Goal: Complete application form

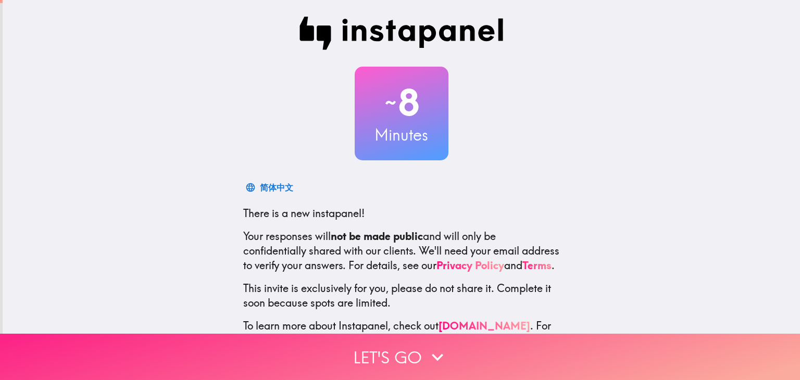
click at [399, 344] on button "Let's go" at bounding box center [400, 357] width 800 height 46
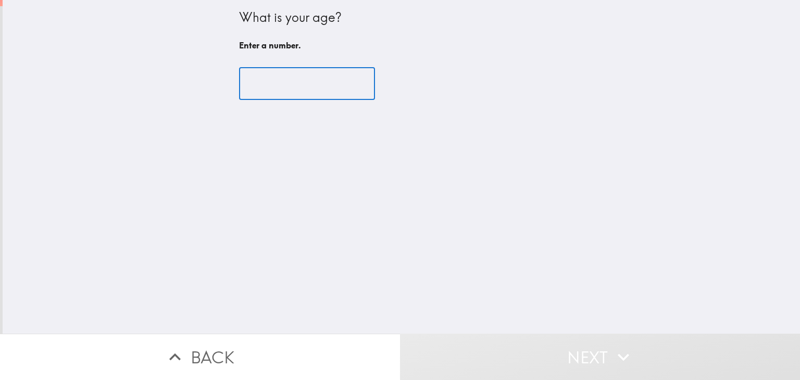
click at [263, 80] on input "number" at bounding box center [307, 84] width 136 height 32
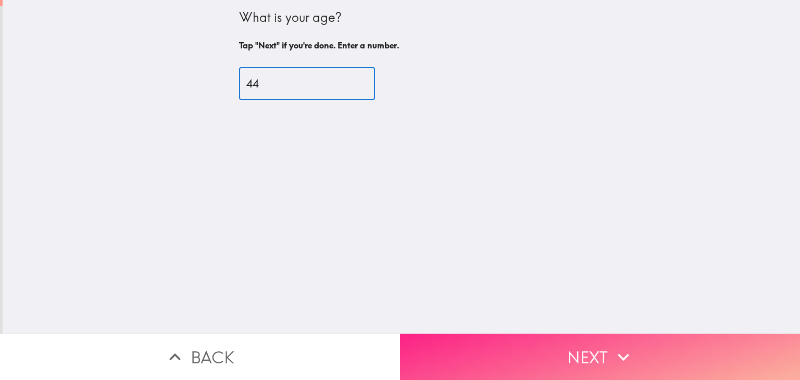
type input "44"
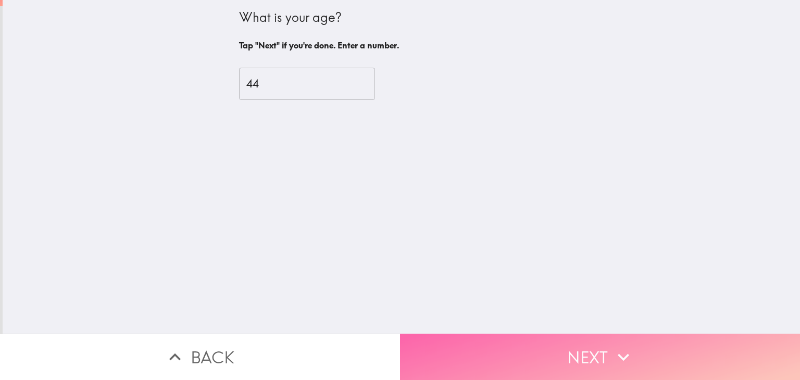
click at [460, 361] on button "Next" at bounding box center [600, 357] width 400 height 46
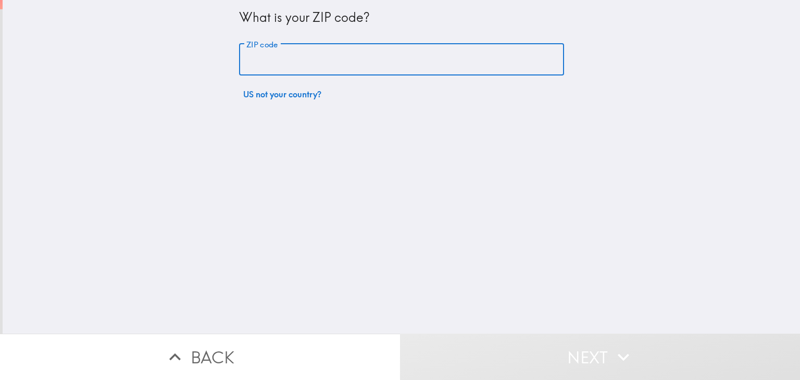
click at [353, 53] on input "ZIP code" at bounding box center [401, 60] width 325 height 32
type input "29671"
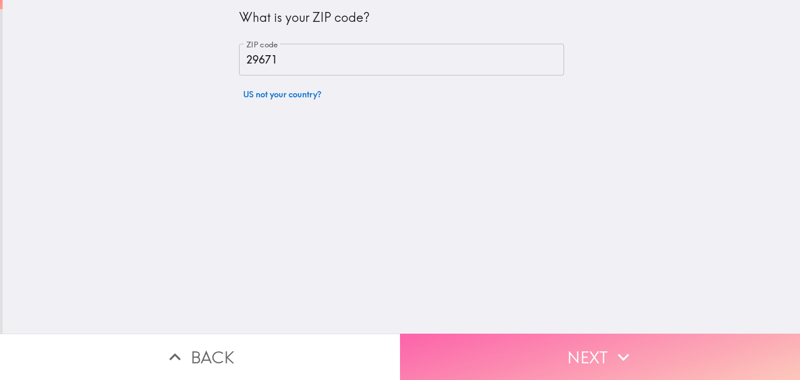
click at [586, 336] on button "Next" at bounding box center [600, 357] width 400 height 46
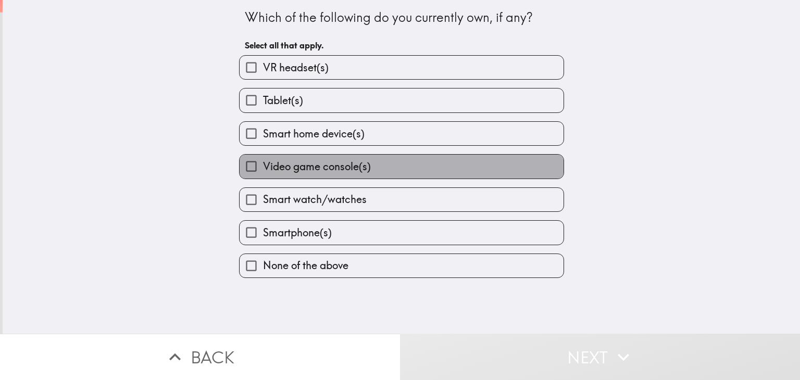
click at [327, 164] on span "Video game console(s)" at bounding box center [317, 166] width 108 height 15
click at [263, 164] on input "Video game console(s)" at bounding box center [251, 166] width 23 height 23
checkbox input "true"
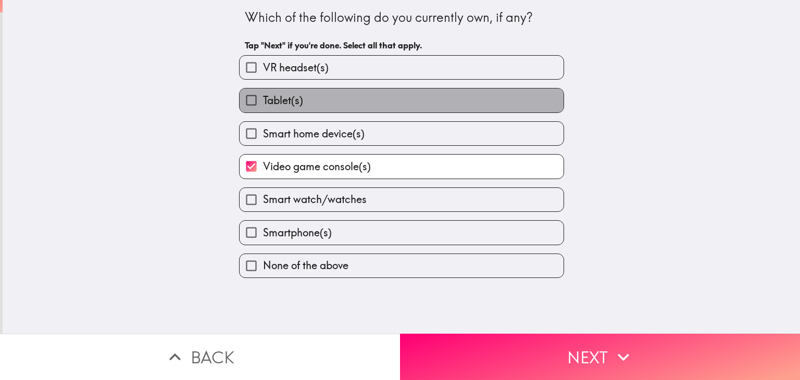
click at [313, 102] on label "Tablet(s)" at bounding box center [402, 100] width 324 height 23
click at [263, 102] on input "Tablet(s)" at bounding box center [251, 100] width 23 height 23
checkbox input "true"
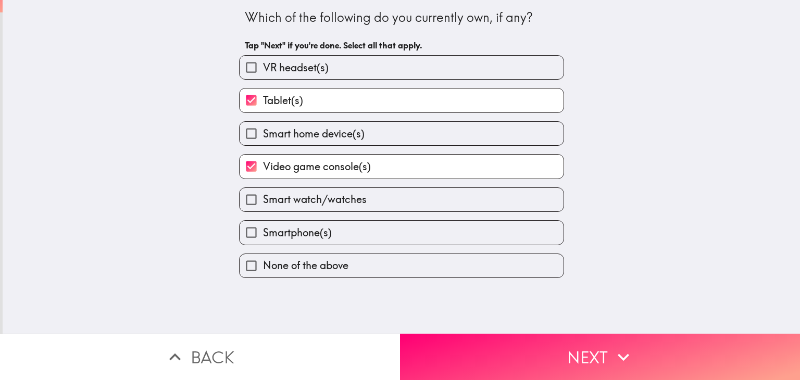
click at [297, 237] on span "Smartphone(s)" at bounding box center [297, 233] width 69 height 15
click at [263, 237] on input "Smartphone(s)" at bounding box center [251, 232] width 23 height 23
checkbox input "true"
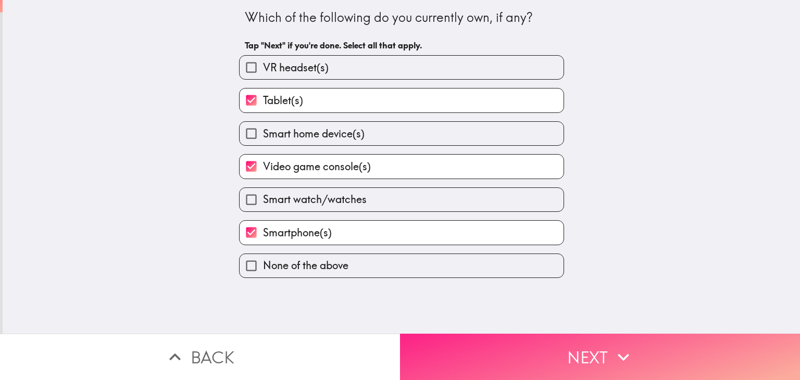
click at [580, 343] on button "Next" at bounding box center [600, 357] width 400 height 46
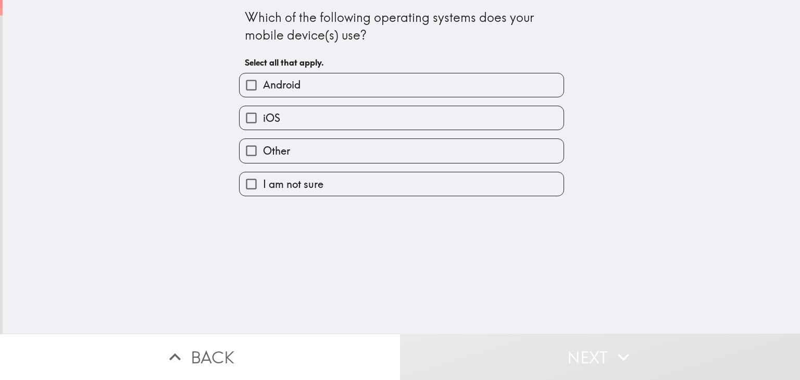
click at [365, 82] on label "Android" at bounding box center [402, 84] width 324 height 23
click at [263, 82] on input "Android" at bounding box center [251, 84] width 23 height 23
checkbox input "true"
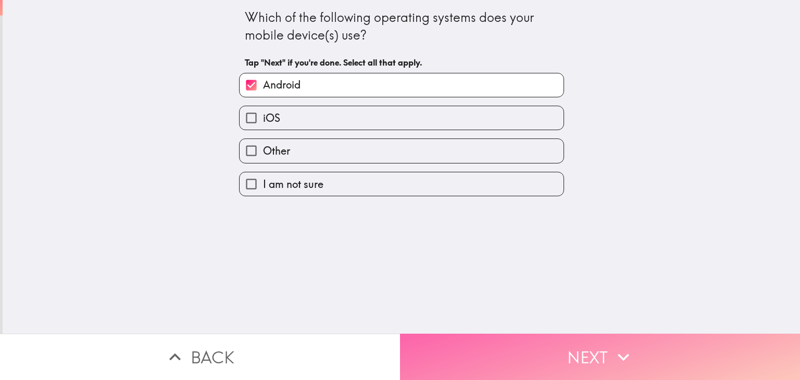
click at [550, 359] on button "Next" at bounding box center [600, 357] width 400 height 46
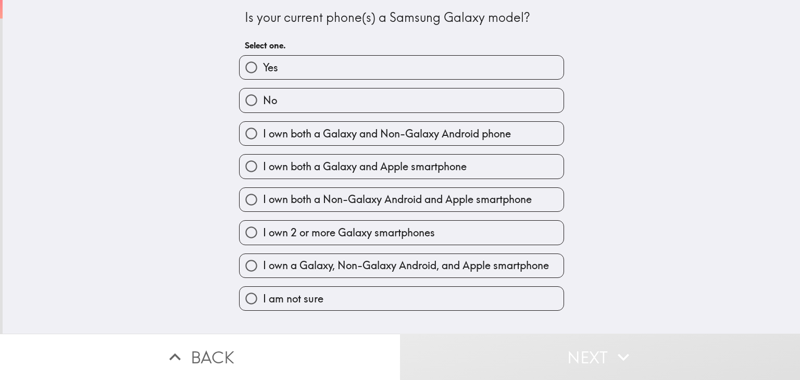
click at [504, 137] on span "I own both a Galaxy and Non-Galaxy Android phone" at bounding box center [387, 134] width 248 height 15
click at [263, 137] on input "I own both a Galaxy and Non-Galaxy Android phone" at bounding box center [251, 133] width 23 height 23
radio input "true"
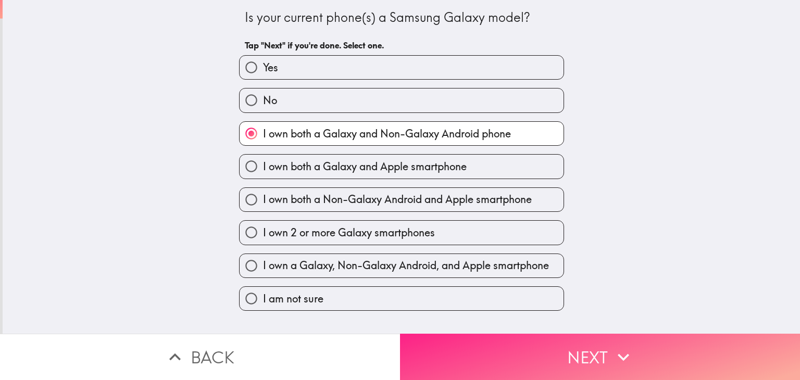
click at [643, 353] on button "Next" at bounding box center [600, 357] width 400 height 46
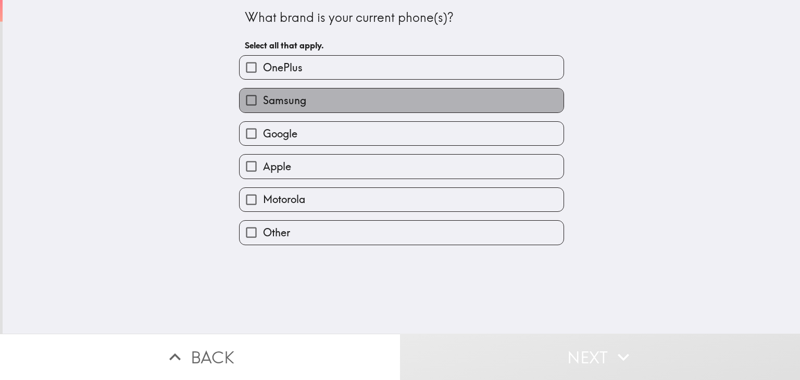
click at [298, 103] on label "Samsung" at bounding box center [402, 100] width 324 height 23
click at [263, 103] on input "Samsung" at bounding box center [251, 100] width 23 height 23
checkbox input "true"
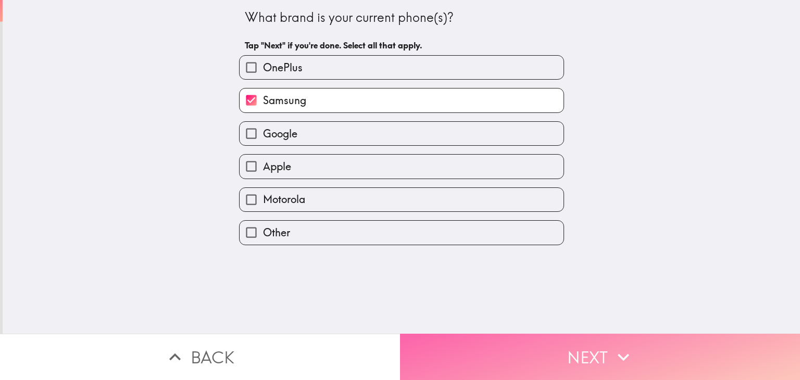
click at [591, 341] on button "Next" at bounding box center [600, 357] width 400 height 46
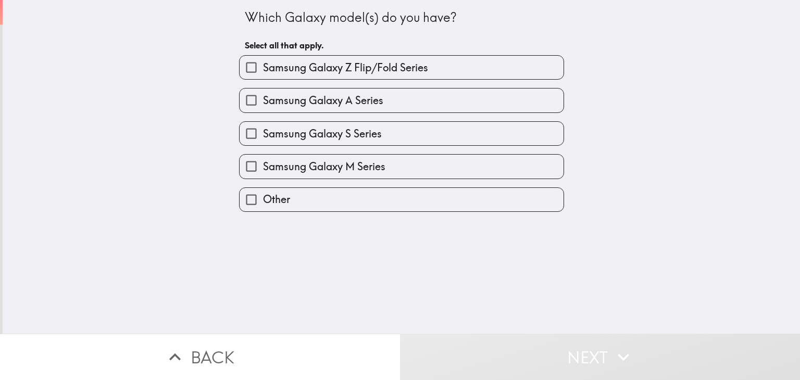
click at [318, 102] on span "Samsung Galaxy A Series" at bounding box center [323, 100] width 120 height 15
click at [263, 102] on input "Samsung Galaxy A Series" at bounding box center [251, 100] width 23 height 23
checkbox input "true"
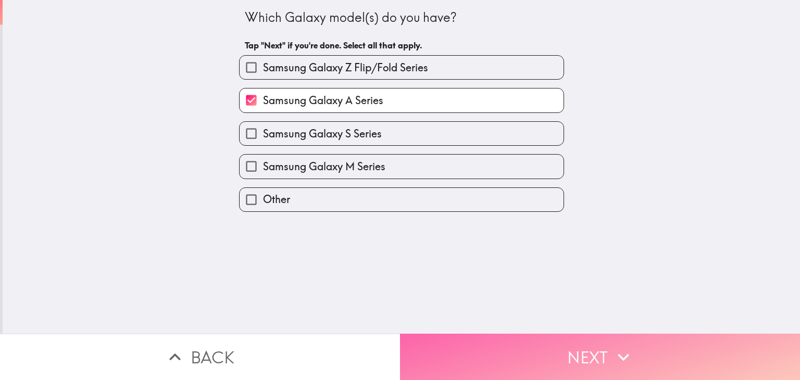
click at [568, 355] on button "Next" at bounding box center [600, 357] width 400 height 46
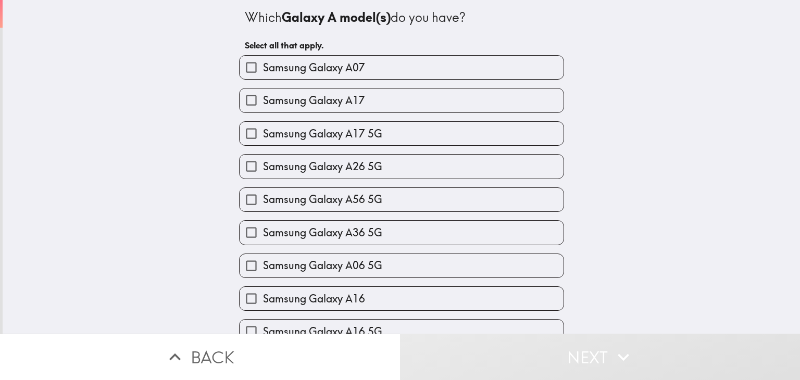
click at [356, 73] on span "Samsung Galaxy A07" at bounding box center [314, 67] width 102 height 15
click at [263, 73] on input "Samsung Galaxy A07" at bounding box center [251, 67] width 23 height 23
checkbox input "true"
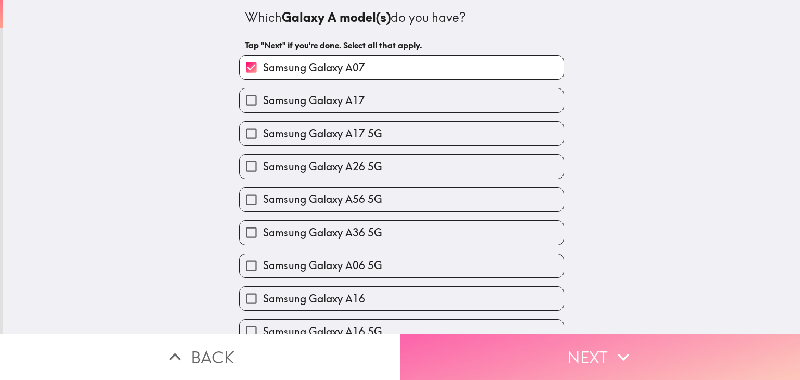
click at [559, 361] on button "Next" at bounding box center [600, 357] width 400 height 46
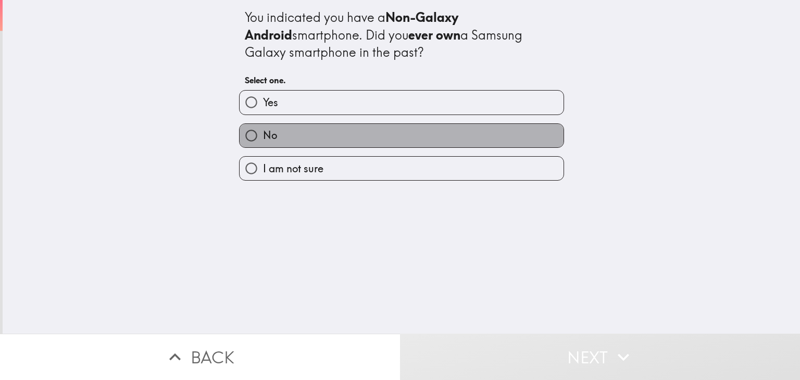
click at [323, 133] on label "No" at bounding box center [402, 135] width 324 height 23
click at [263, 133] on input "No" at bounding box center [251, 135] width 23 height 23
radio input "true"
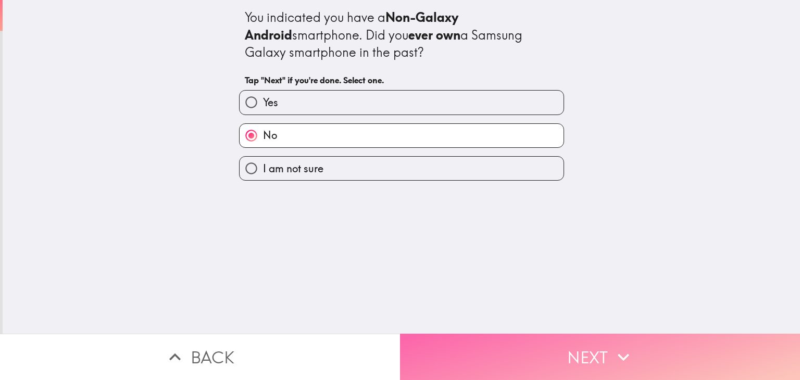
click at [465, 339] on button "Next" at bounding box center [600, 357] width 400 height 46
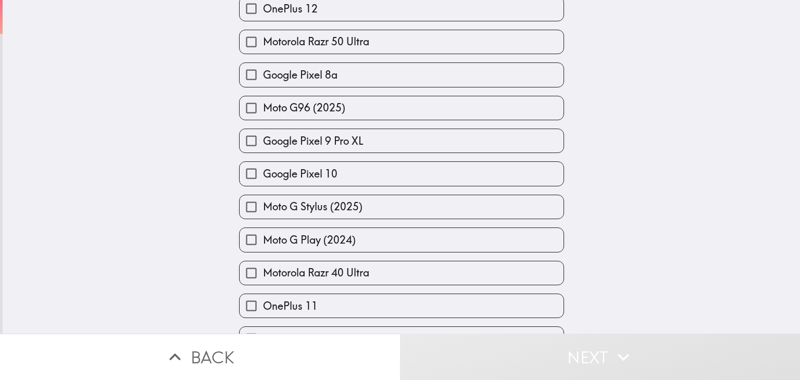
scroll to position [1117, 0]
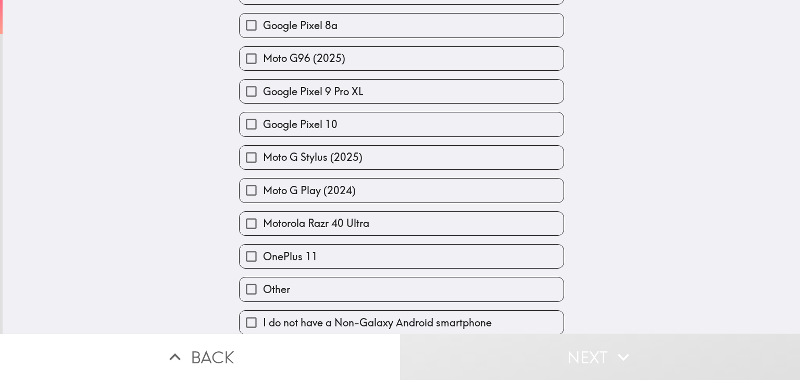
click at [448, 286] on label "Other" at bounding box center [402, 289] width 324 height 23
click at [263, 286] on input "Other" at bounding box center [251, 289] width 23 height 23
checkbox input "true"
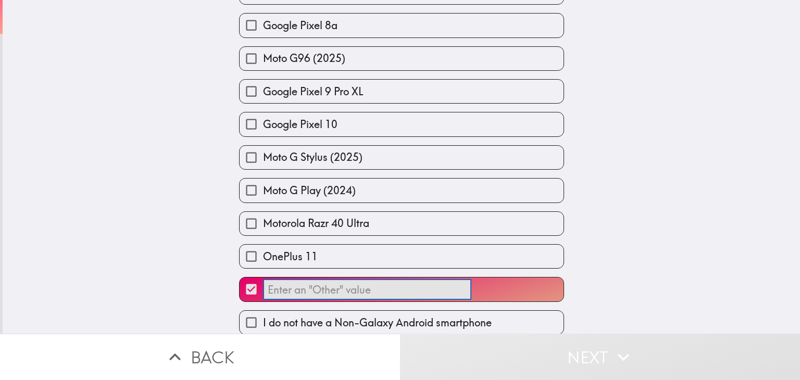
click at [383, 280] on input "​" at bounding box center [367, 290] width 208 height 20
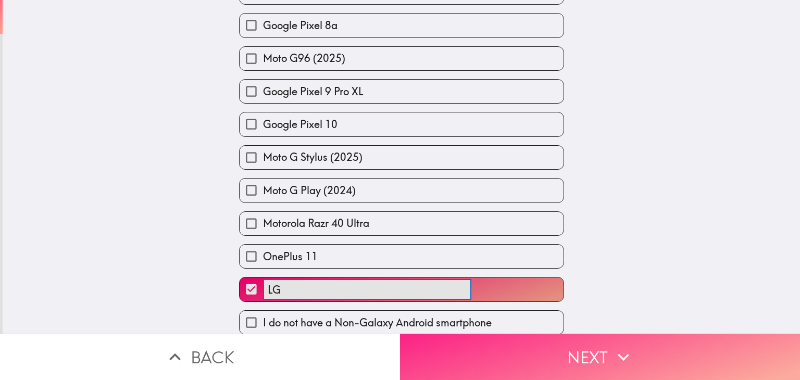
type input "LG"
click at [550, 369] on button "Next" at bounding box center [600, 357] width 400 height 46
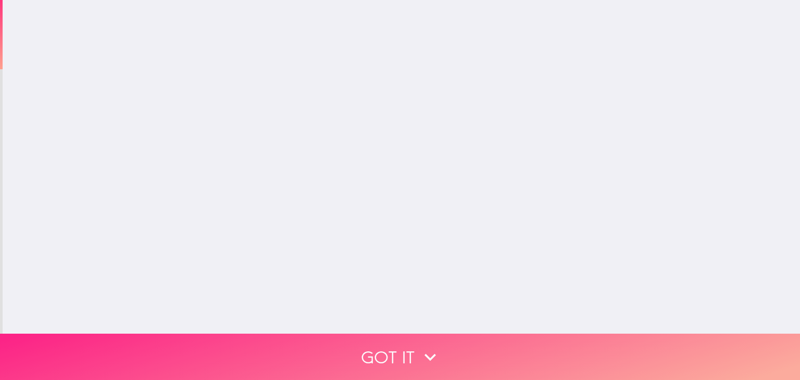
scroll to position [0, 0]
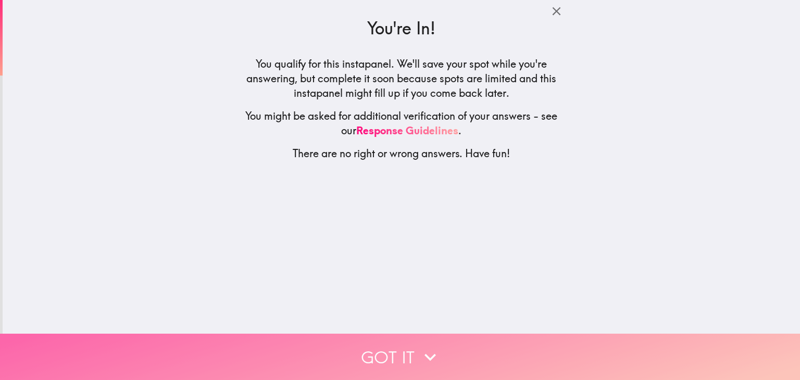
click at [421, 346] on icon "button" at bounding box center [430, 357] width 23 height 23
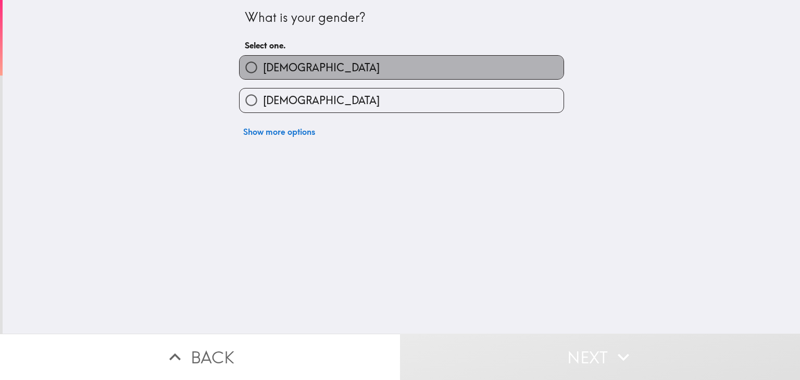
click at [380, 61] on label "[DEMOGRAPHIC_DATA]" at bounding box center [402, 67] width 324 height 23
click at [263, 61] on input "[DEMOGRAPHIC_DATA]" at bounding box center [251, 67] width 23 height 23
radio input "true"
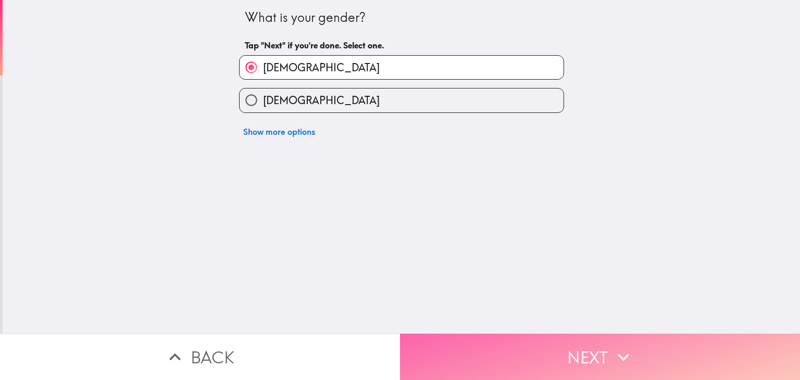
click at [566, 349] on button "Next" at bounding box center [600, 357] width 400 height 46
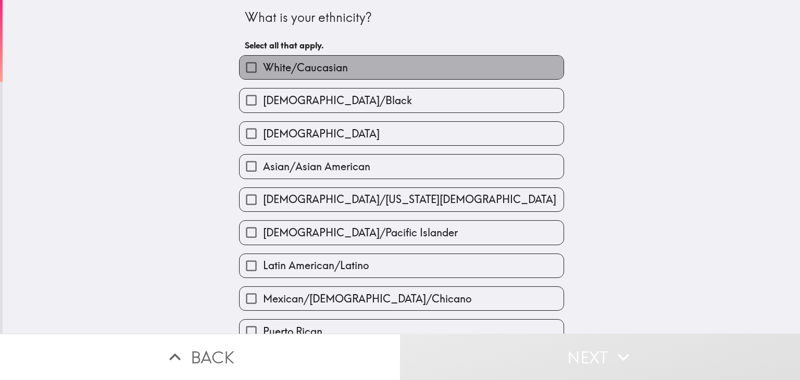
click at [330, 69] on span "White/Caucasian" at bounding box center [305, 67] width 85 height 15
click at [263, 69] on input "White/Caucasian" at bounding box center [251, 67] width 23 height 23
checkbox input "true"
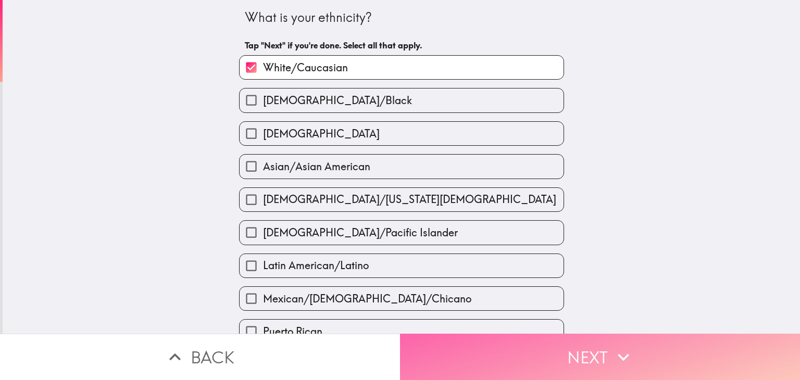
click at [598, 353] on button "Next" at bounding box center [600, 357] width 400 height 46
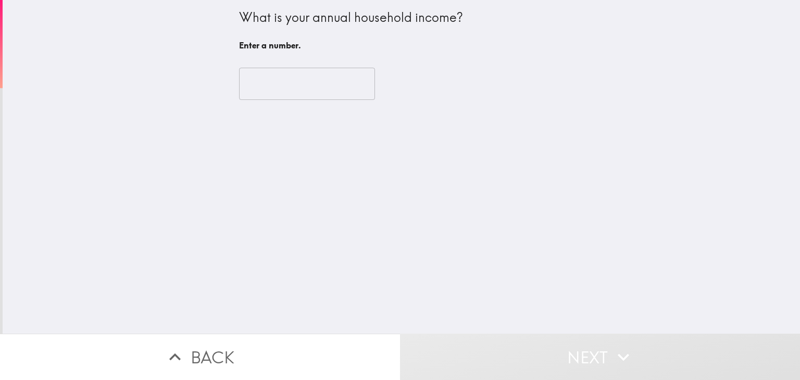
click at [278, 70] on input "number" at bounding box center [307, 84] width 136 height 32
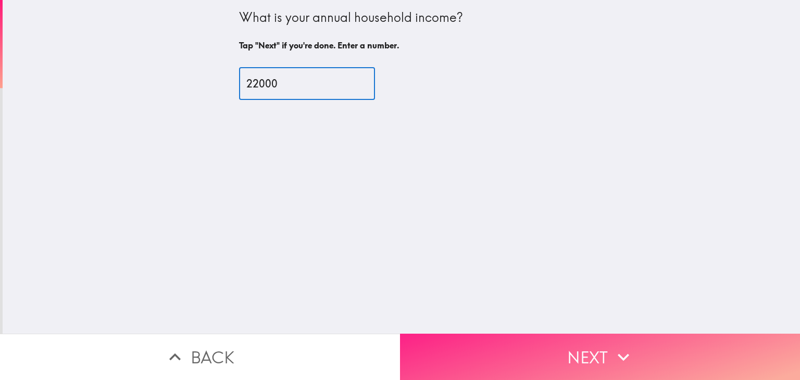
type input "22000"
click at [535, 370] on button "Next" at bounding box center [600, 357] width 400 height 46
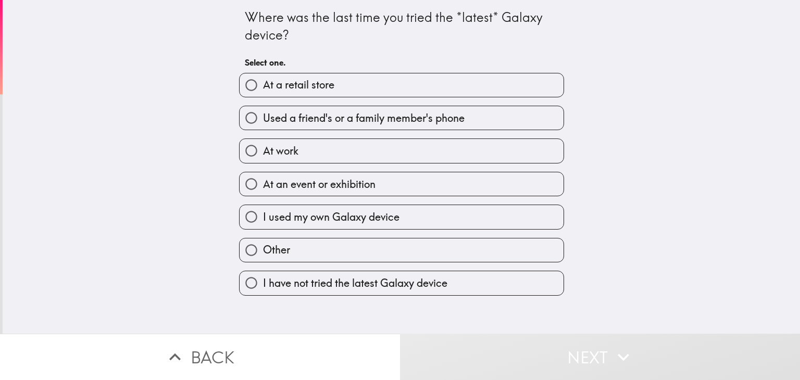
click at [350, 210] on span "I used my own Galaxy device" at bounding box center [331, 217] width 137 height 15
click at [263, 210] on input "I used my own Galaxy device" at bounding box center [251, 216] width 23 height 23
radio input "true"
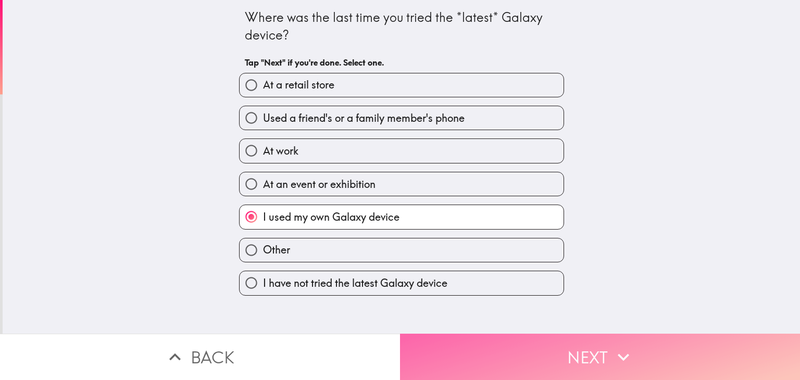
click at [514, 354] on button "Next" at bounding box center [600, 357] width 400 height 46
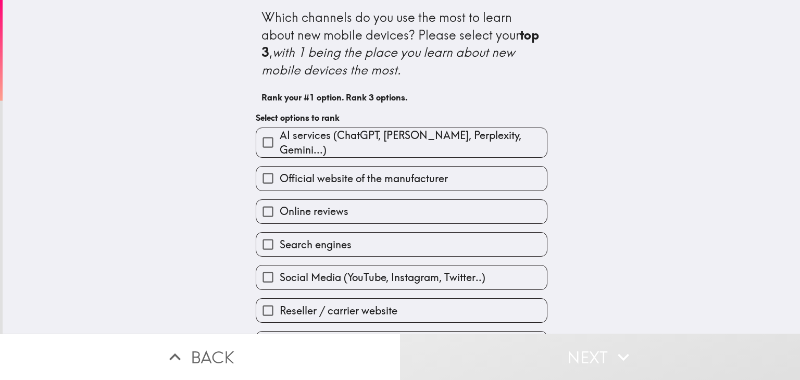
click at [350, 238] on label "Search engines" at bounding box center [401, 244] width 291 height 23
click at [280, 238] on input "Search engines" at bounding box center [267, 244] width 23 height 23
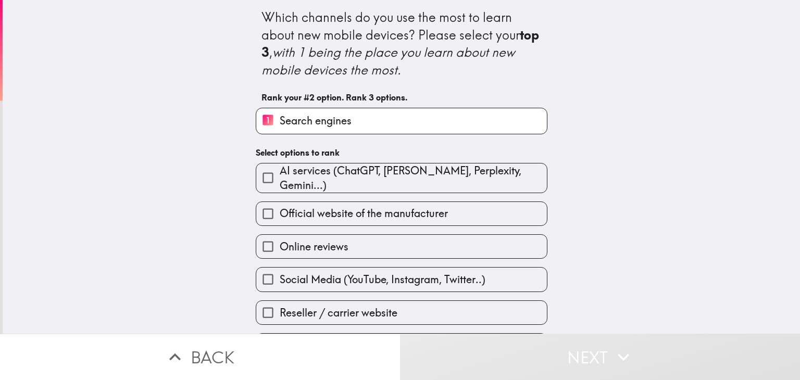
click at [355, 280] on span "Social Media (YouTube, Instagram, Twitter..)" at bounding box center [383, 279] width 206 height 15
click at [280, 280] on input "Social Media (YouTube, Instagram, Twitter..)" at bounding box center [267, 279] width 23 height 23
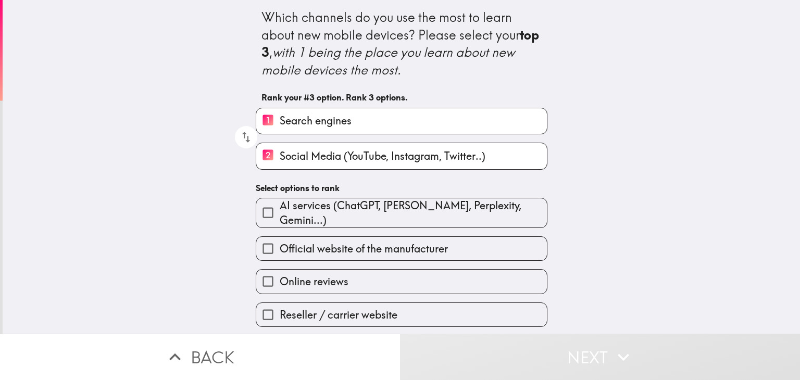
click at [339, 275] on span "Online reviews" at bounding box center [314, 282] width 69 height 15
click at [280, 271] on input "Online reviews" at bounding box center [267, 281] width 23 height 23
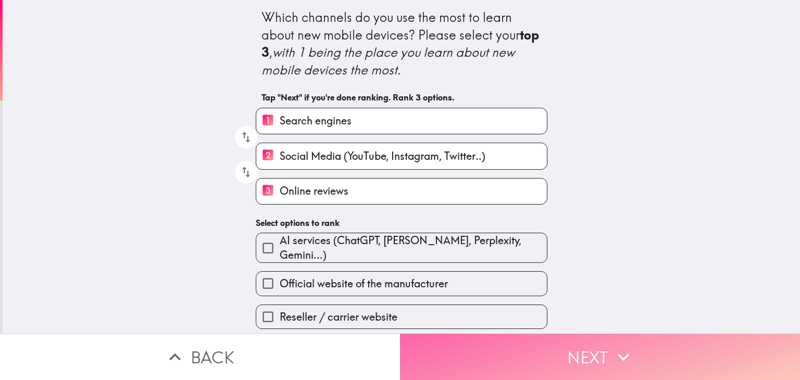
click at [598, 358] on button "Next" at bounding box center [600, 357] width 400 height 46
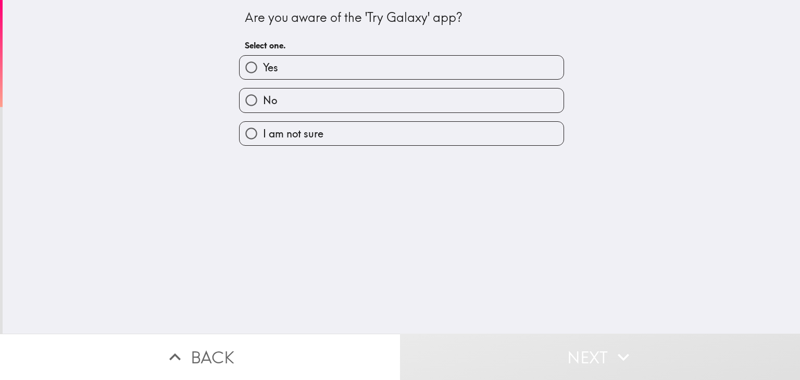
click at [296, 61] on label "Yes" at bounding box center [402, 67] width 324 height 23
click at [263, 61] on input "Yes" at bounding box center [251, 67] width 23 height 23
radio input "true"
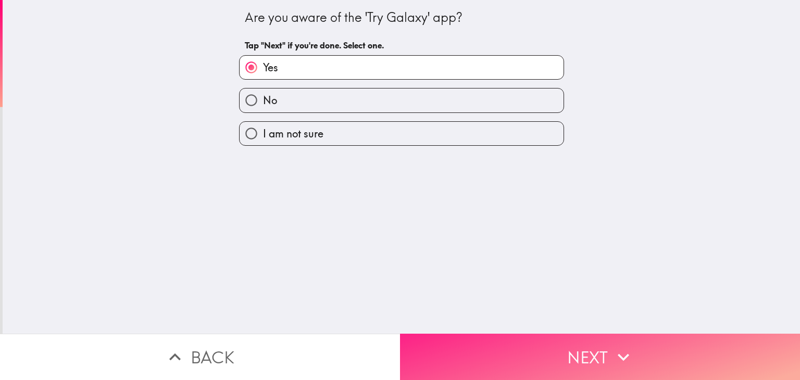
click at [634, 334] on button "Next" at bounding box center [600, 357] width 400 height 46
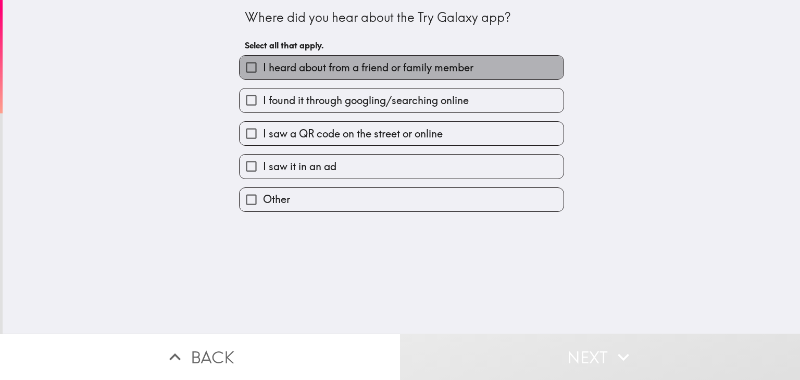
click at [417, 65] on span "I heard about from a friend or family member" at bounding box center [368, 67] width 210 height 15
click at [263, 65] on input "I heard about from a friend or family member" at bounding box center [251, 67] width 23 height 23
checkbox input "true"
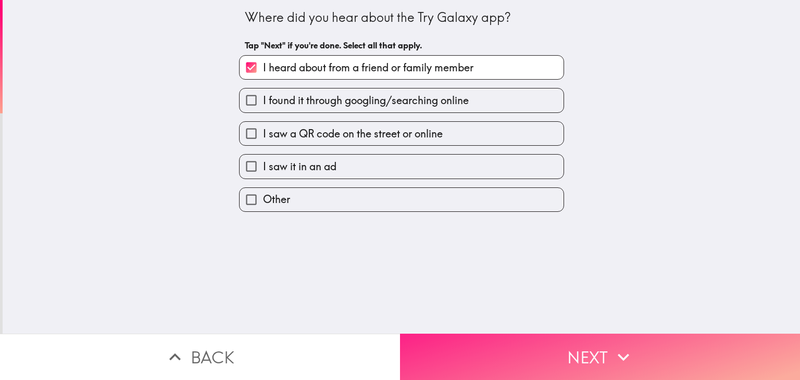
click at [567, 343] on button "Next" at bounding box center [600, 357] width 400 height 46
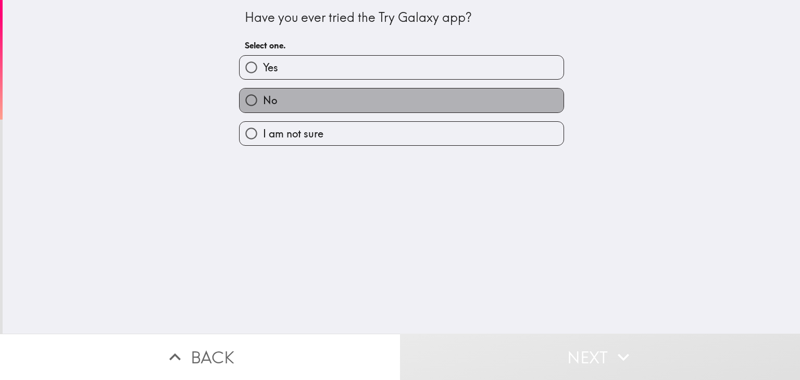
click at [367, 95] on label "No" at bounding box center [402, 100] width 324 height 23
click at [263, 95] on input "No" at bounding box center [251, 100] width 23 height 23
radio input "true"
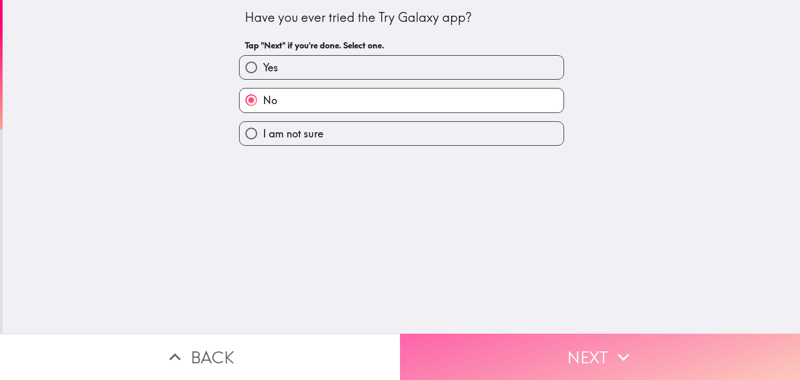
click at [581, 337] on button "Next" at bounding box center [600, 357] width 400 height 46
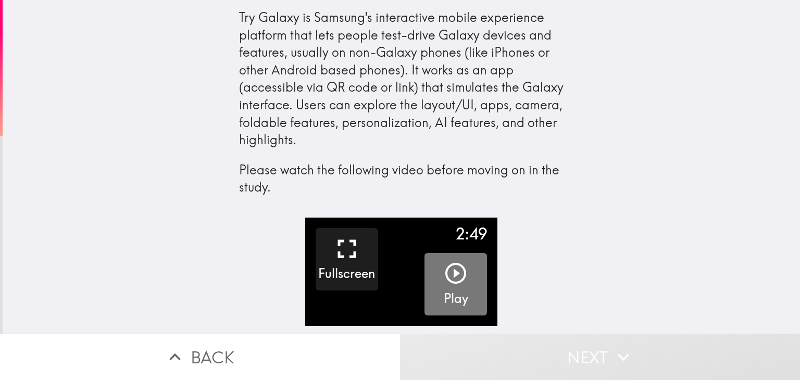
click at [443, 269] on icon "button" at bounding box center [455, 273] width 25 height 25
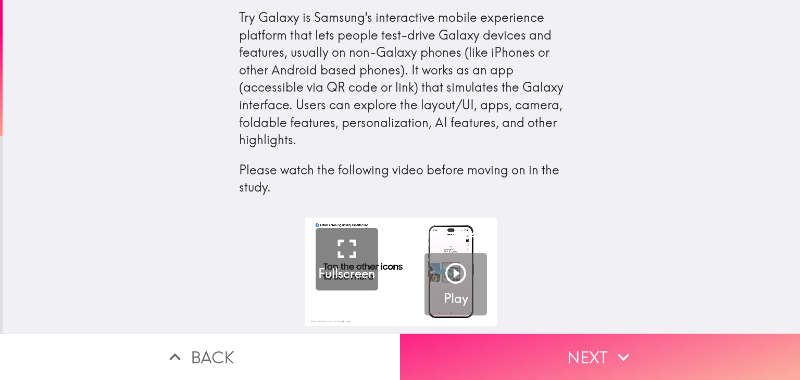
click at [612, 349] on icon "button" at bounding box center [623, 357] width 23 height 23
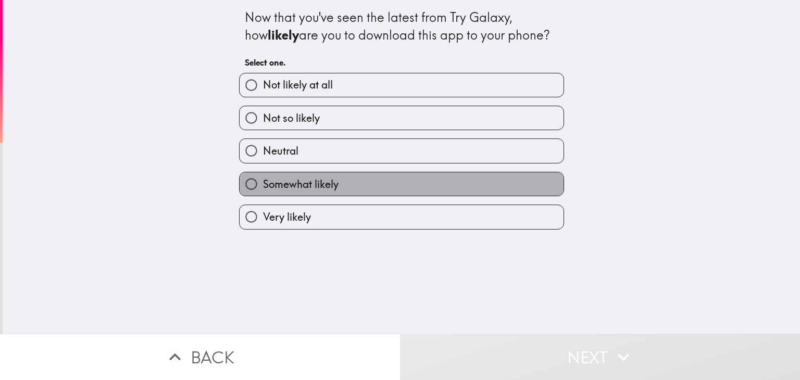
click at [338, 182] on label "Somewhat likely" at bounding box center [402, 183] width 324 height 23
click at [263, 182] on input "Somewhat likely" at bounding box center [251, 183] width 23 height 23
radio input "true"
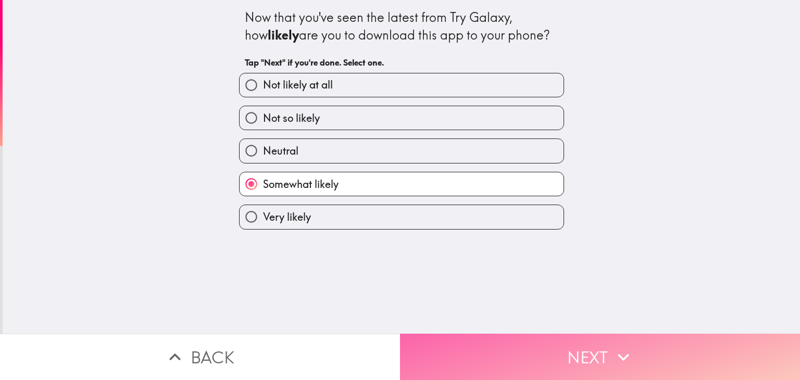
click at [548, 334] on button "Next" at bounding box center [600, 357] width 400 height 46
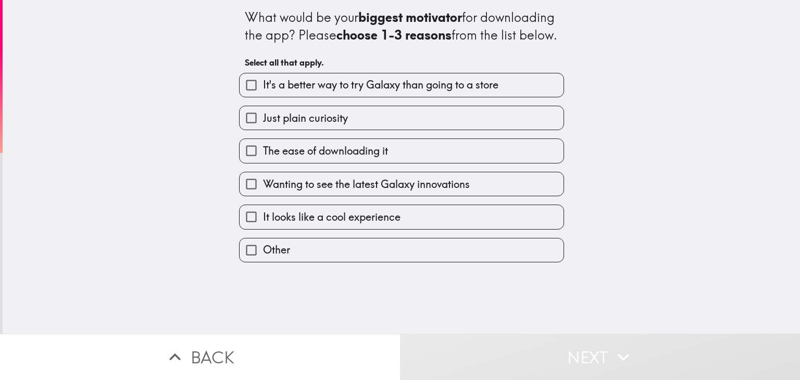
click at [400, 92] on span "It's a better way to try Galaxy than going to a store" at bounding box center [380, 85] width 235 height 15
click at [263, 97] on input "It's a better way to try Galaxy than going to a store" at bounding box center [251, 84] width 23 height 23
checkbox input "true"
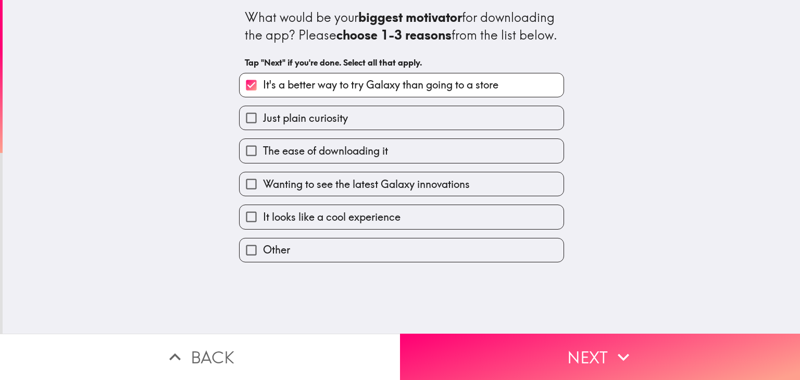
click at [356, 130] on label "Just plain curiosity" at bounding box center [402, 117] width 324 height 23
click at [263, 130] on input "Just plain curiosity" at bounding box center [251, 117] width 23 height 23
checkbox input "true"
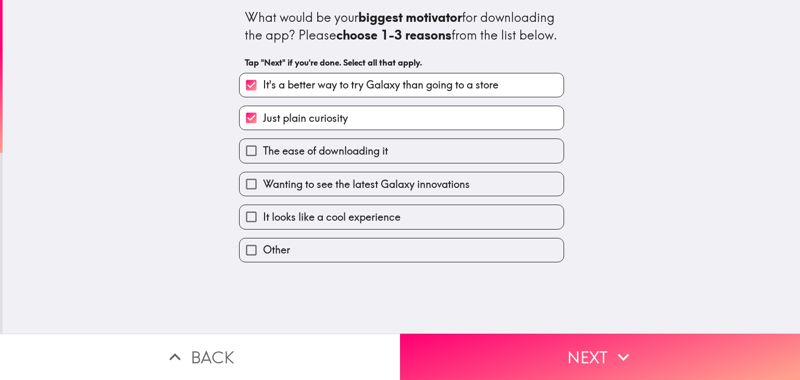
click at [351, 192] on span "Wanting to see the latest Galaxy innovations" at bounding box center [366, 184] width 207 height 15
click at [263, 196] on input "Wanting to see the latest Galaxy innovations" at bounding box center [251, 183] width 23 height 23
checkbox input "true"
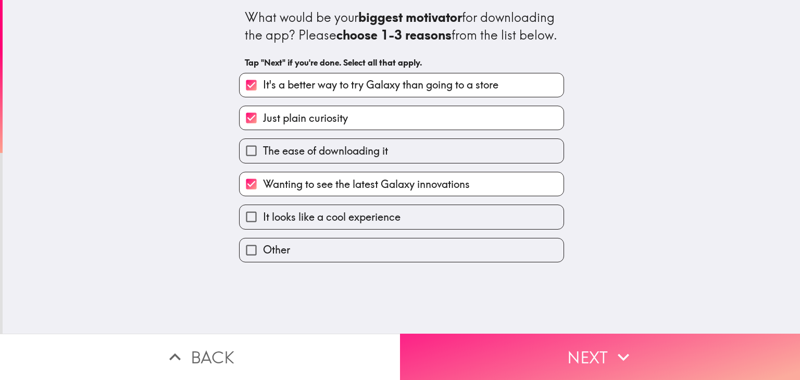
click at [540, 353] on button "Next" at bounding box center [600, 357] width 400 height 46
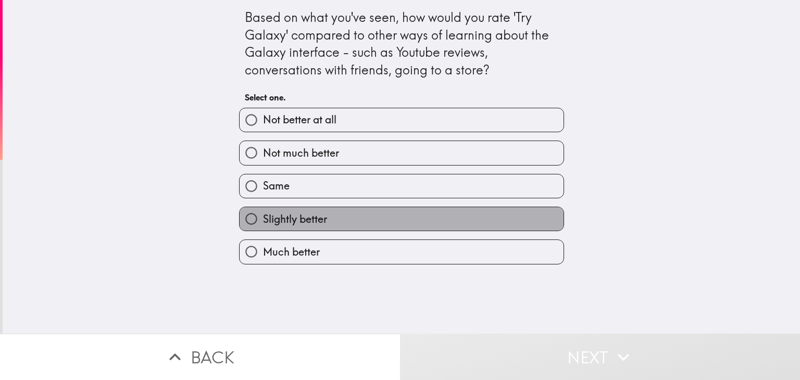
click at [346, 217] on label "Slightly better" at bounding box center [402, 218] width 324 height 23
click at [263, 217] on input "Slightly better" at bounding box center [251, 218] width 23 height 23
radio input "true"
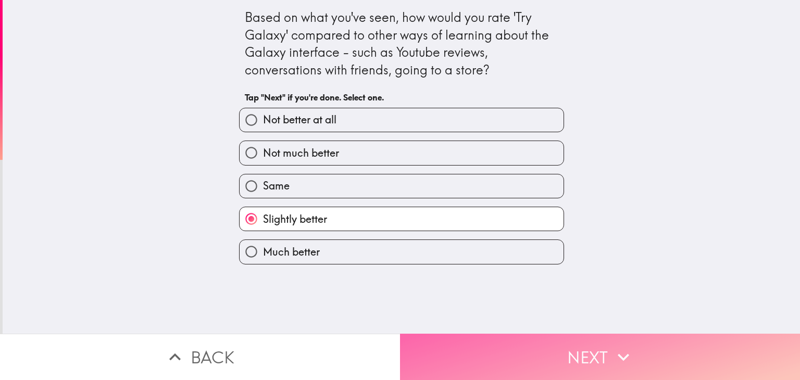
click at [515, 358] on button "Next" at bounding box center [600, 357] width 400 height 46
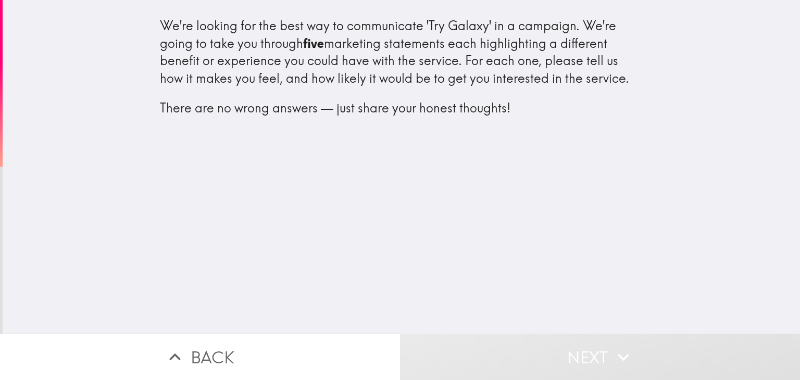
click at [396, 218] on div "We're looking for the best way to communicate 'Try Galaxy' in a campaign. We're…" at bounding box center [402, 167] width 798 height 334
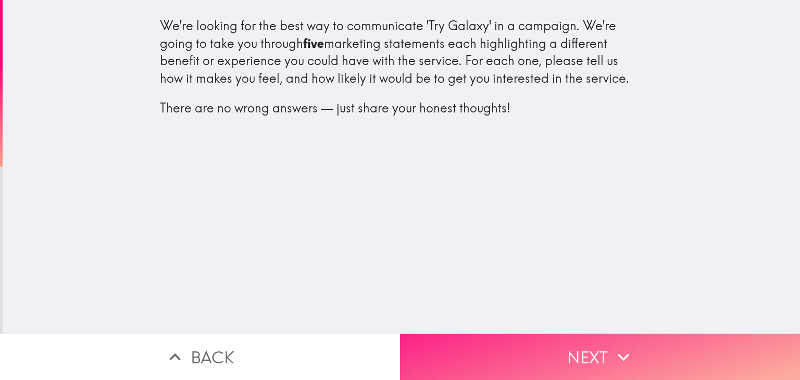
click at [546, 349] on button "Next" at bounding box center [600, 357] width 400 height 46
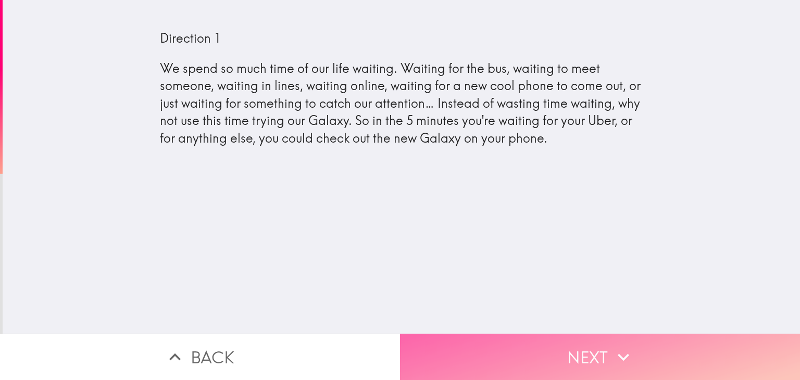
click at [583, 359] on button "Next" at bounding box center [600, 357] width 400 height 46
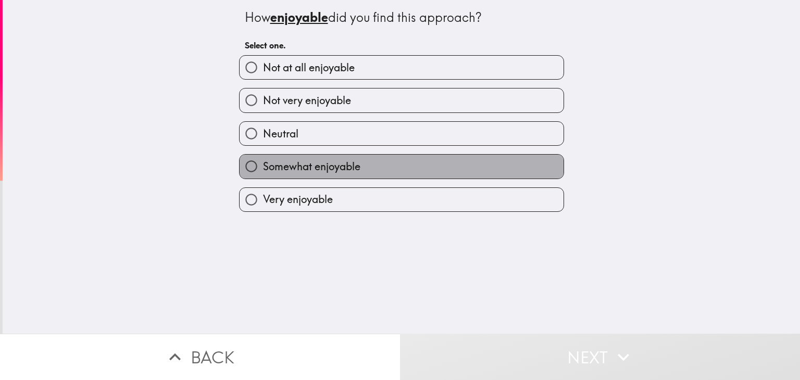
click at [467, 168] on label "Somewhat enjoyable" at bounding box center [402, 166] width 324 height 23
click at [263, 168] on input "Somewhat enjoyable" at bounding box center [251, 166] width 23 height 23
radio input "true"
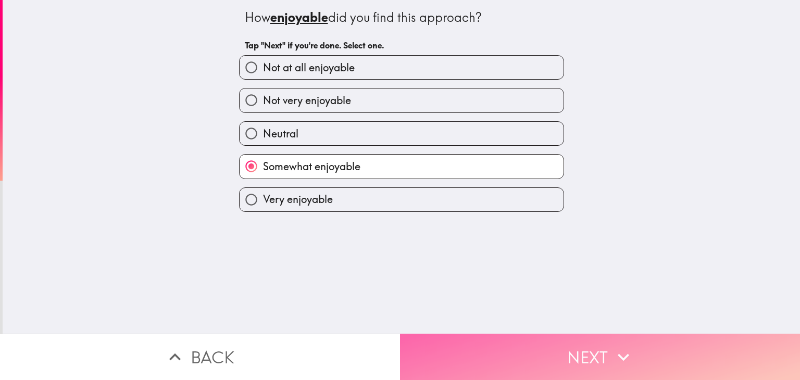
click at [573, 354] on button "Next" at bounding box center [600, 357] width 400 height 46
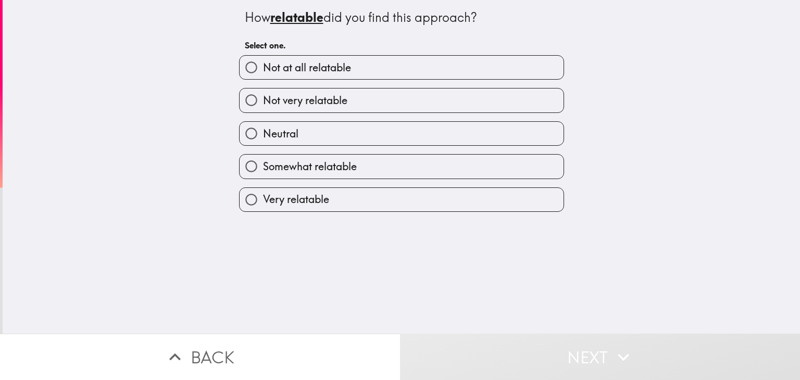
click at [345, 202] on label "Very relatable" at bounding box center [402, 199] width 324 height 23
click at [263, 202] on input "Very relatable" at bounding box center [251, 199] width 23 height 23
radio input "true"
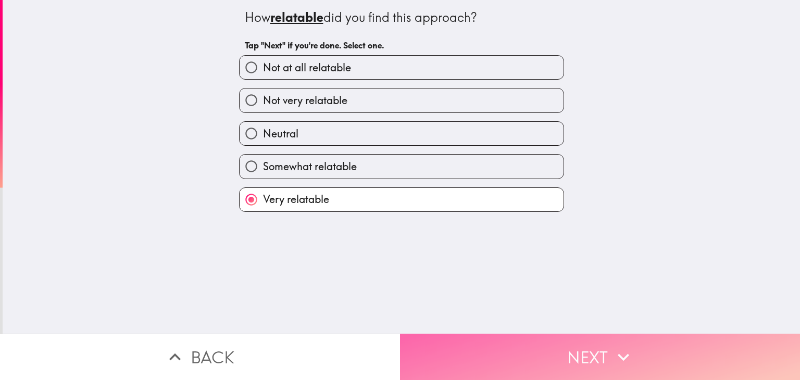
click at [517, 334] on button "Next" at bounding box center [600, 357] width 400 height 46
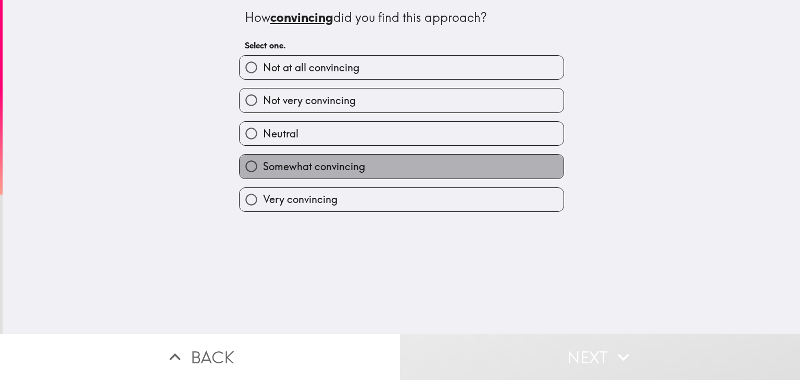
click at [355, 166] on span "Somewhat convincing" at bounding box center [314, 166] width 102 height 15
click at [263, 166] on input "Somewhat convincing" at bounding box center [251, 166] width 23 height 23
radio input "true"
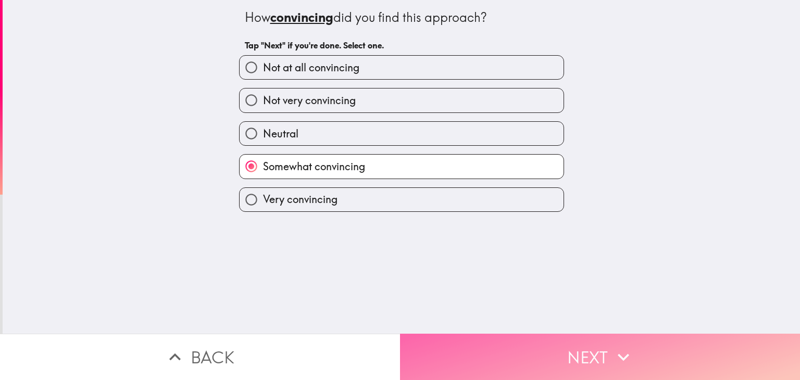
click at [478, 340] on button "Next" at bounding box center [600, 357] width 400 height 46
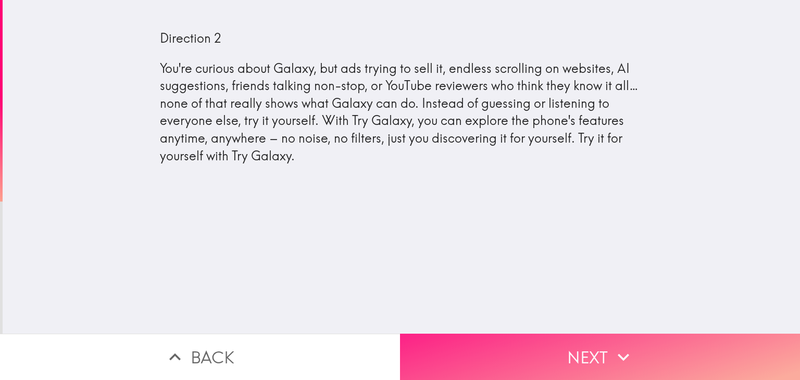
click at [606, 365] on button "Next" at bounding box center [600, 357] width 400 height 46
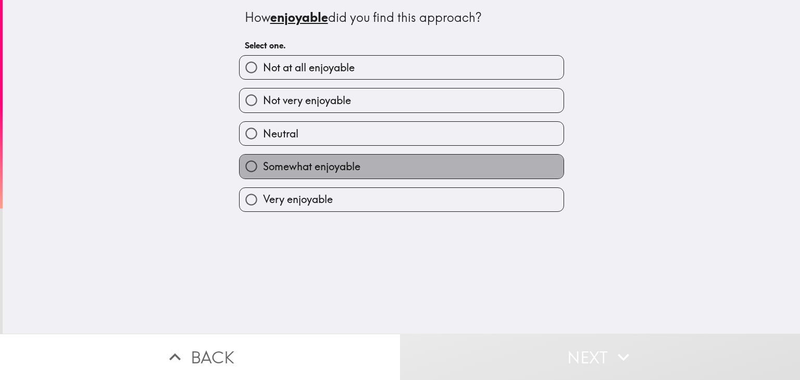
click at [351, 167] on span "Somewhat enjoyable" at bounding box center [311, 166] width 97 height 15
click at [263, 167] on input "Somewhat enjoyable" at bounding box center [251, 166] width 23 height 23
radio input "true"
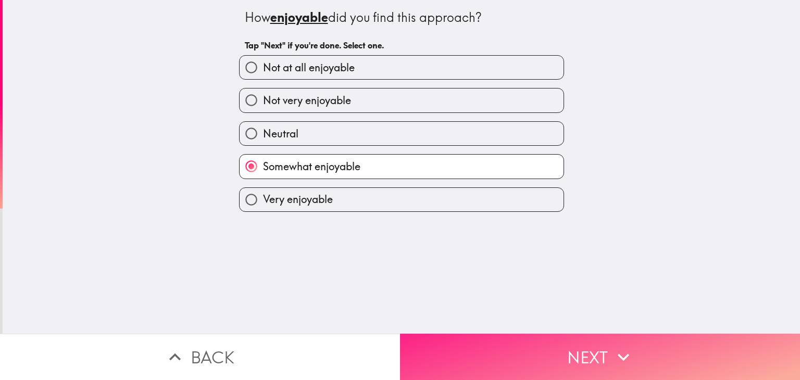
click at [460, 334] on button "Next" at bounding box center [600, 357] width 400 height 46
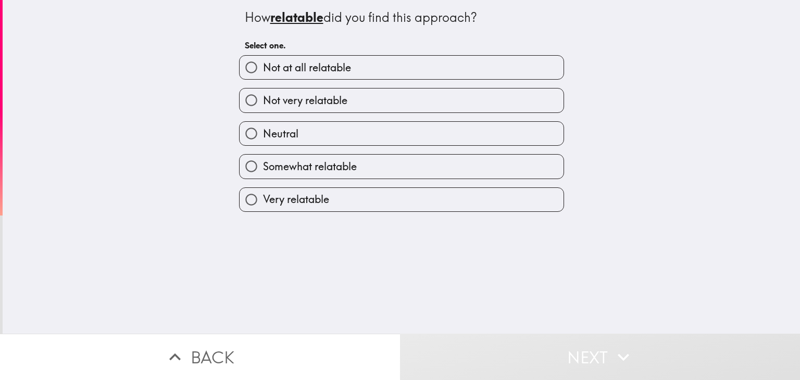
click at [356, 168] on label "Somewhat relatable" at bounding box center [402, 166] width 324 height 23
click at [263, 168] on input "Somewhat relatable" at bounding box center [251, 166] width 23 height 23
radio input "true"
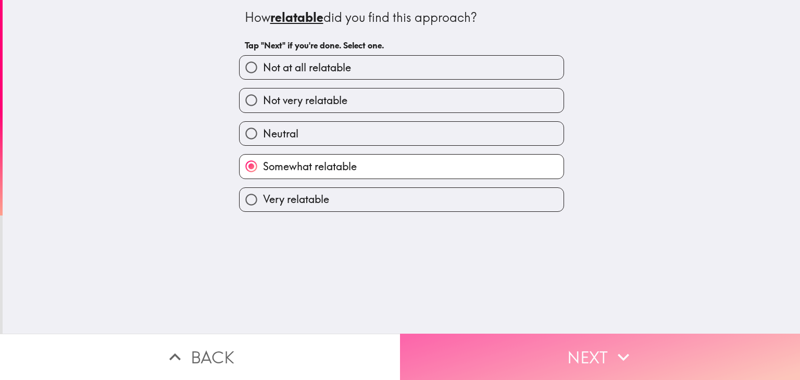
click at [562, 355] on button "Next" at bounding box center [600, 357] width 400 height 46
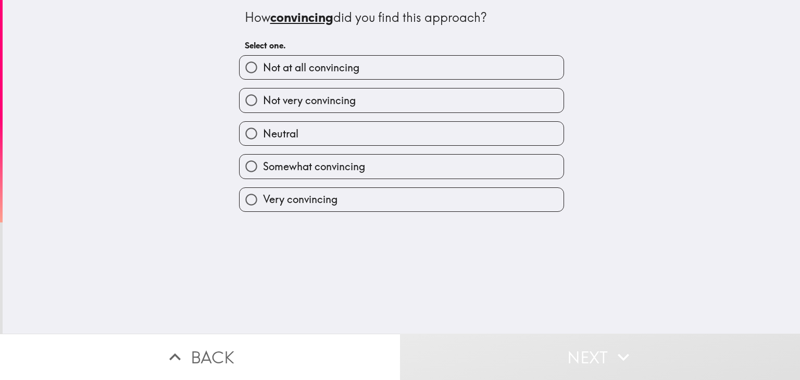
click at [336, 202] on label "Very convincing" at bounding box center [402, 199] width 324 height 23
click at [263, 202] on input "Very convincing" at bounding box center [251, 199] width 23 height 23
radio input "true"
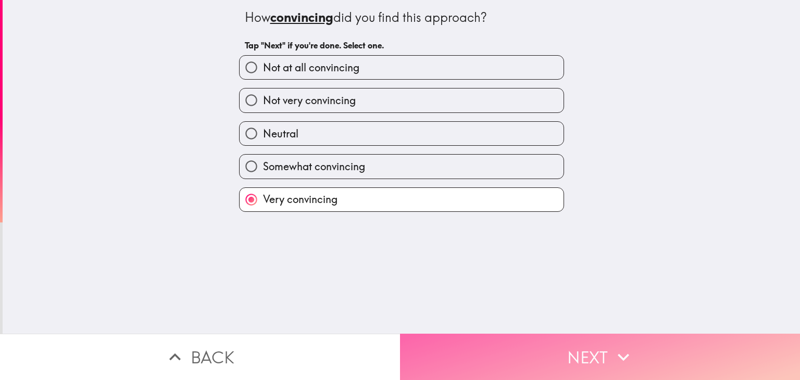
click at [542, 350] on button "Next" at bounding box center [600, 357] width 400 height 46
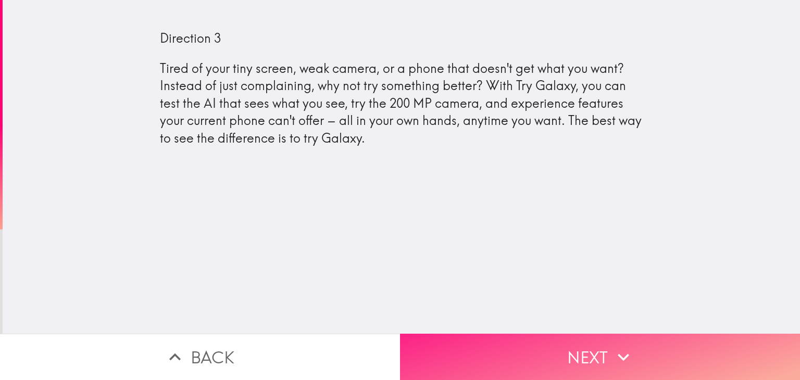
click at [561, 358] on button "Next" at bounding box center [600, 357] width 400 height 46
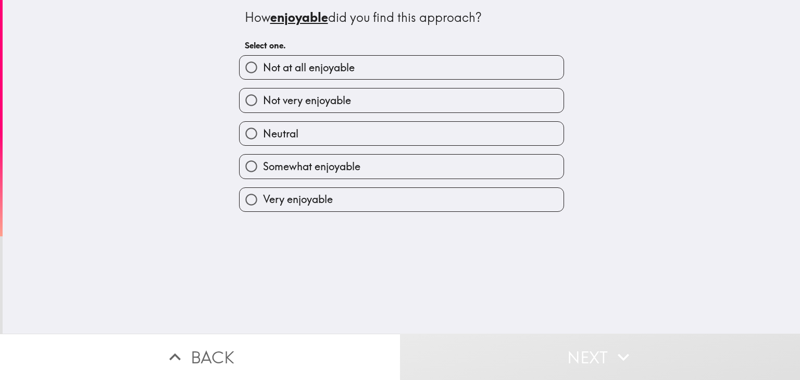
click at [378, 204] on label "Very enjoyable" at bounding box center [402, 199] width 324 height 23
click at [263, 204] on input "Very enjoyable" at bounding box center [251, 199] width 23 height 23
radio input "true"
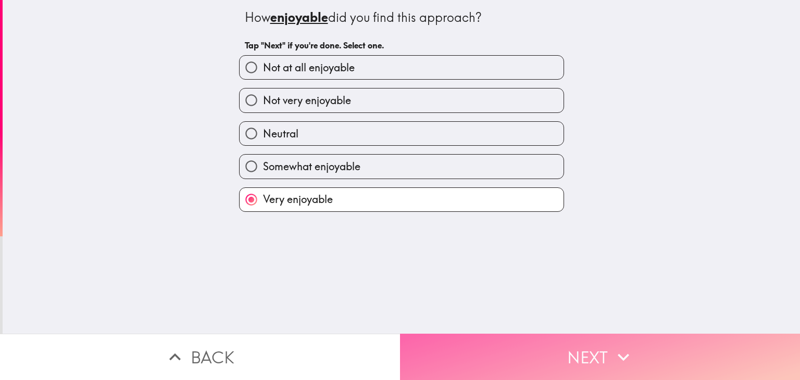
click at [557, 344] on button "Next" at bounding box center [600, 357] width 400 height 46
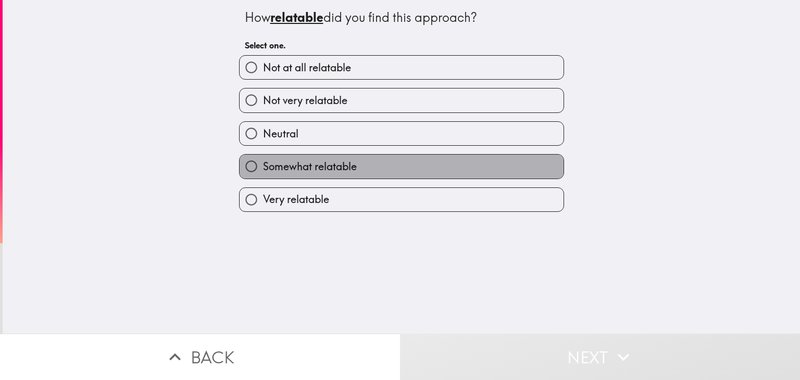
click at [383, 160] on label "Somewhat relatable" at bounding box center [402, 166] width 324 height 23
click at [263, 160] on input "Somewhat relatable" at bounding box center [251, 166] width 23 height 23
radio input "true"
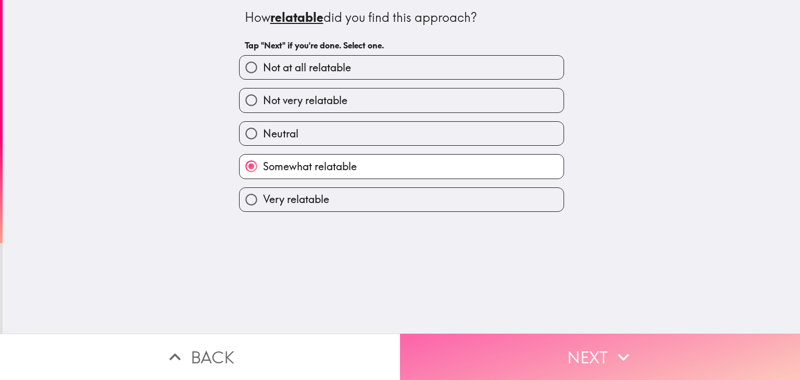
click at [517, 336] on button "Next" at bounding box center [600, 357] width 400 height 46
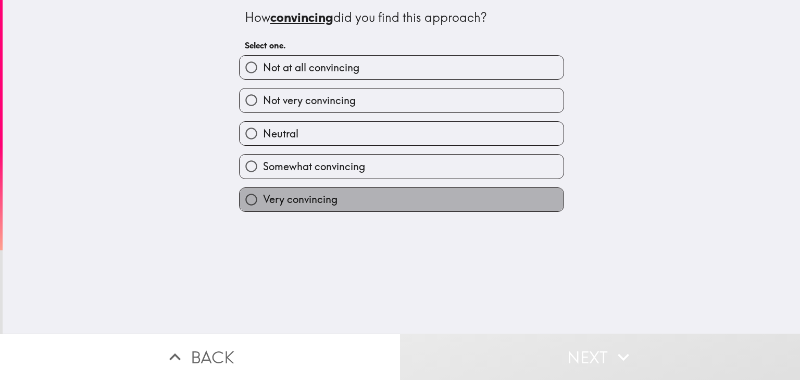
click at [352, 199] on label "Very convincing" at bounding box center [402, 199] width 324 height 23
click at [263, 199] on input "Very convincing" at bounding box center [251, 199] width 23 height 23
radio input "true"
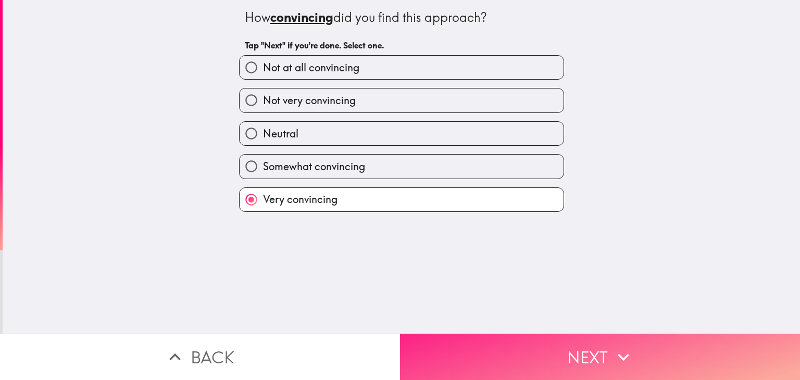
click at [538, 356] on button "Next" at bounding box center [600, 357] width 400 height 46
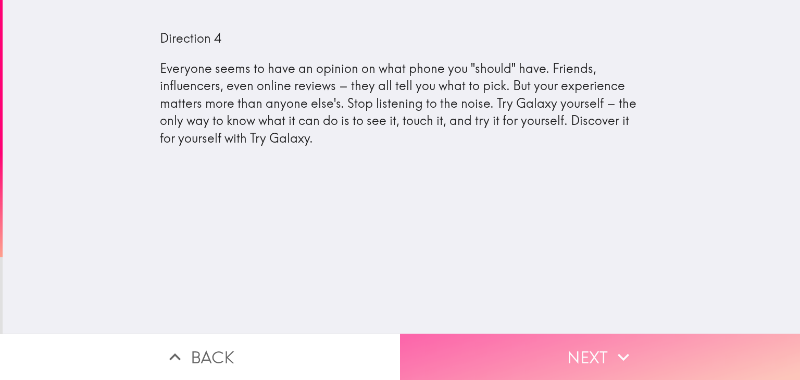
click at [541, 353] on button "Next" at bounding box center [600, 357] width 400 height 46
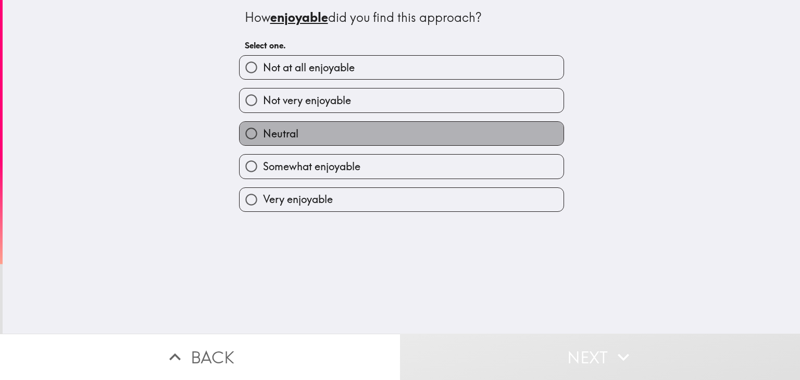
click at [305, 134] on label "Neutral" at bounding box center [402, 133] width 324 height 23
click at [263, 134] on input "Neutral" at bounding box center [251, 133] width 23 height 23
radio input "true"
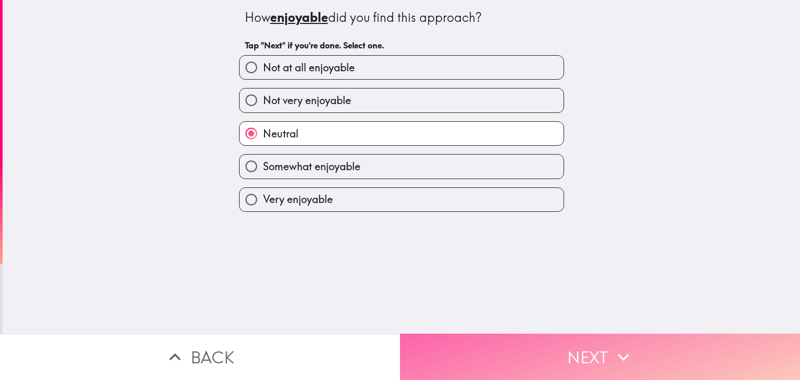
click at [500, 346] on button "Next" at bounding box center [600, 357] width 400 height 46
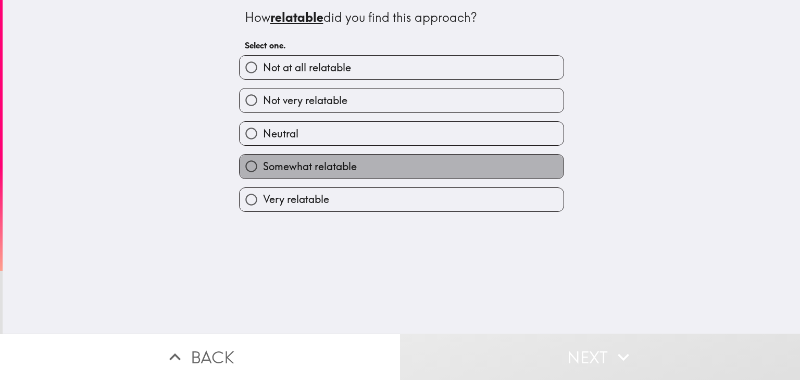
click at [377, 161] on label "Somewhat relatable" at bounding box center [402, 166] width 324 height 23
click at [263, 161] on input "Somewhat relatable" at bounding box center [251, 166] width 23 height 23
radio input "true"
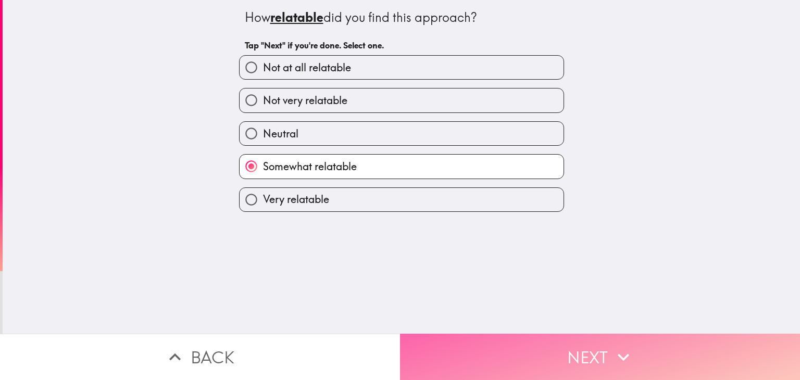
click at [524, 363] on button "Next" at bounding box center [600, 357] width 400 height 46
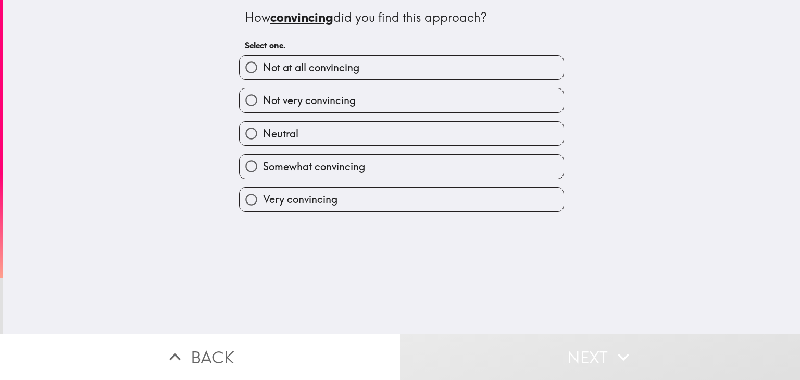
click at [406, 168] on label "Somewhat convincing" at bounding box center [402, 166] width 324 height 23
click at [263, 168] on input "Somewhat convincing" at bounding box center [251, 166] width 23 height 23
radio input "true"
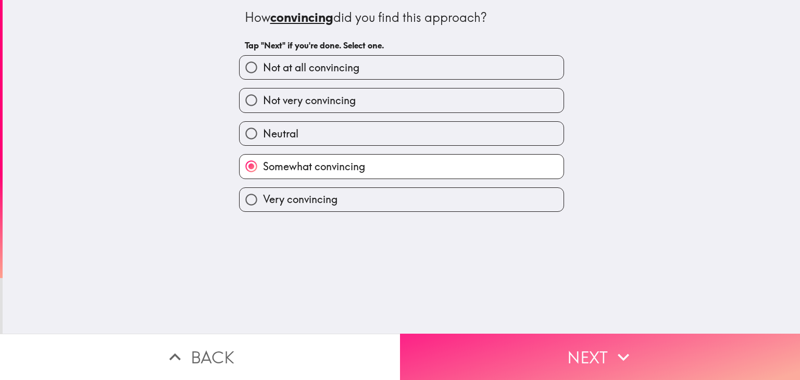
click at [495, 336] on button "Next" at bounding box center [600, 357] width 400 height 46
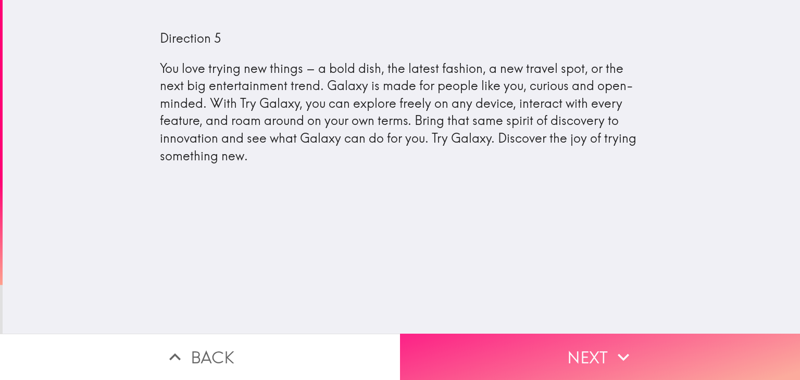
click at [578, 362] on button "Next" at bounding box center [600, 357] width 400 height 46
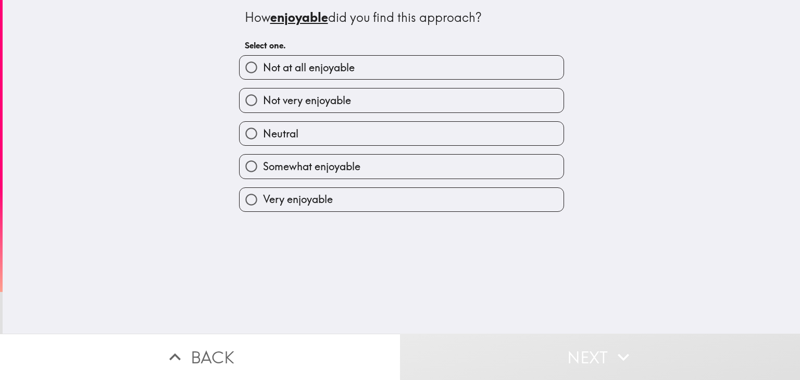
click at [301, 130] on label "Neutral" at bounding box center [402, 133] width 324 height 23
click at [263, 130] on input "Neutral" at bounding box center [251, 133] width 23 height 23
radio input "true"
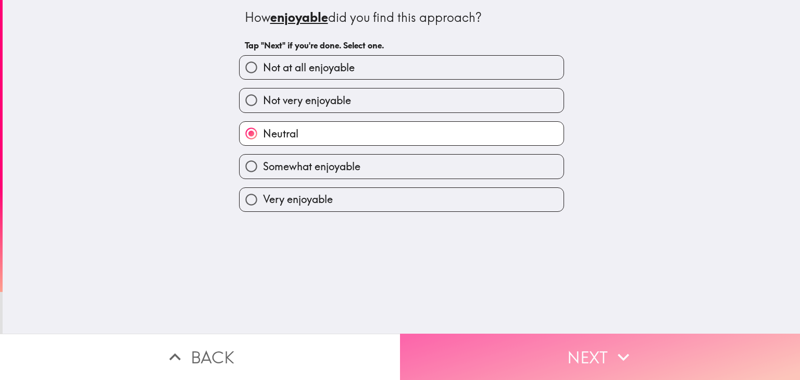
click at [604, 355] on button "Next" at bounding box center [600, 357] width 400 height 46
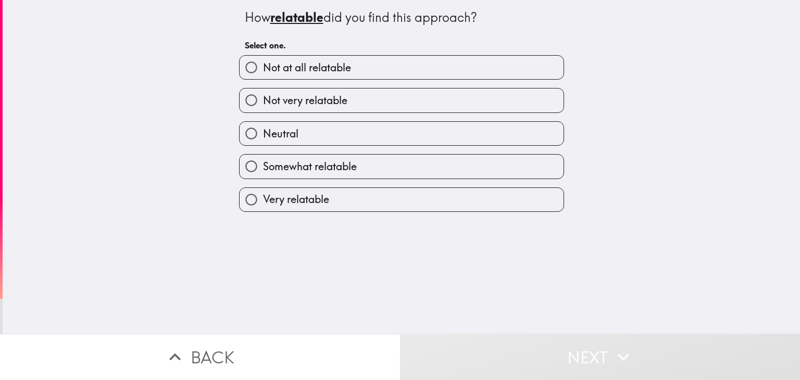
click at [328, 165] on span "Somewhat relatable" at bounding box center [310, 166] width 94 height 15
click at [263, 165] on input "Somewhat relatable" at bounding box center [251, 166] width 23 height 23
radio input "true"
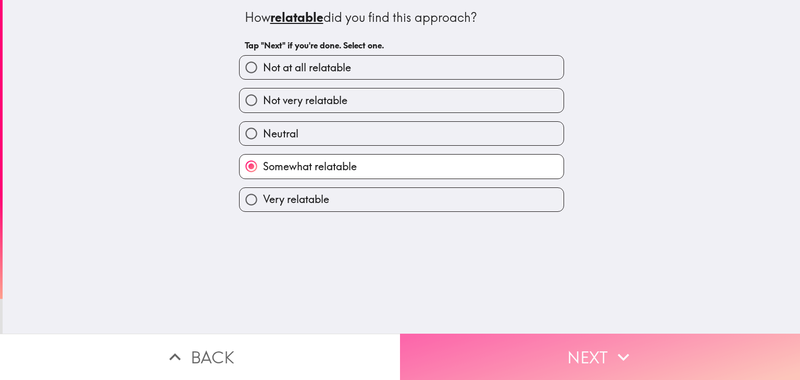
click at [530, 343] on button "Next" at bounding box center [600, 357] width 400 height 46
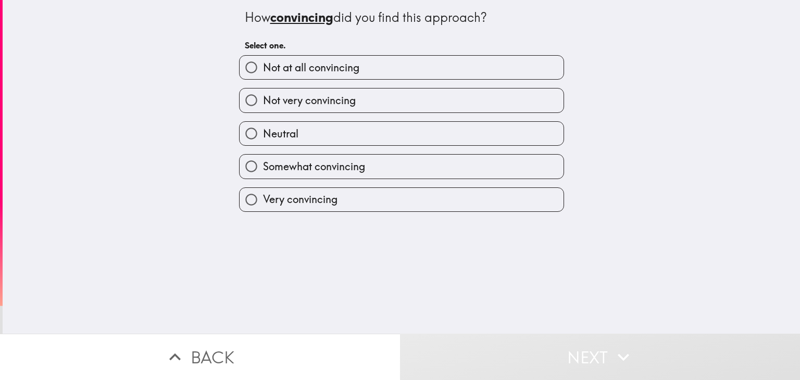
click at [319, 173] on label "Somewhat convincing" at bounding box center [402, 166] width 324 height 23
click at [263, 173] on input "Somewhat convincing" at bounding box center [251, 166] width 23 height 23
radio input "true"
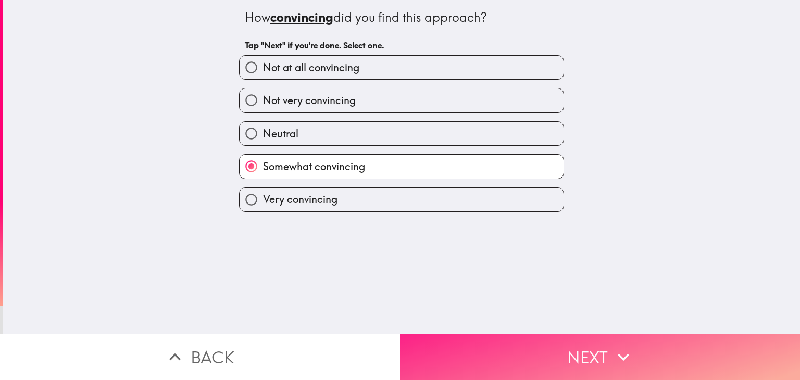
click at [506, 334] on button "Next" at bounding box center [600, 357] width 400 height 46
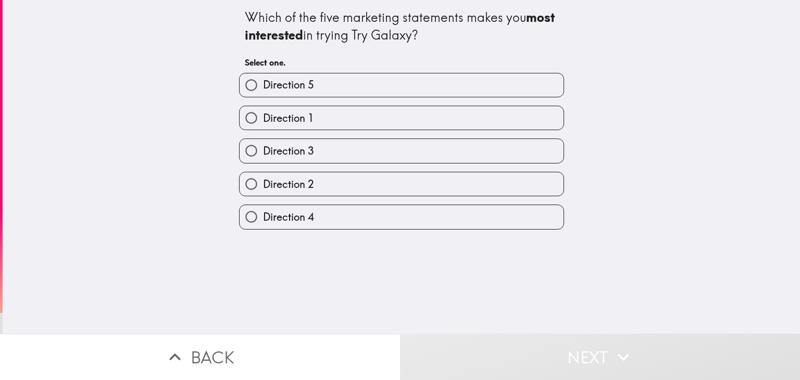
click at [323, 113] on label "Direction 1" at bounding box center [402, 117] width 324 height 23
click at [263, 113] on input "Direction 1" at bounding box center [251, 117] width 23 height 23
radio input "true"
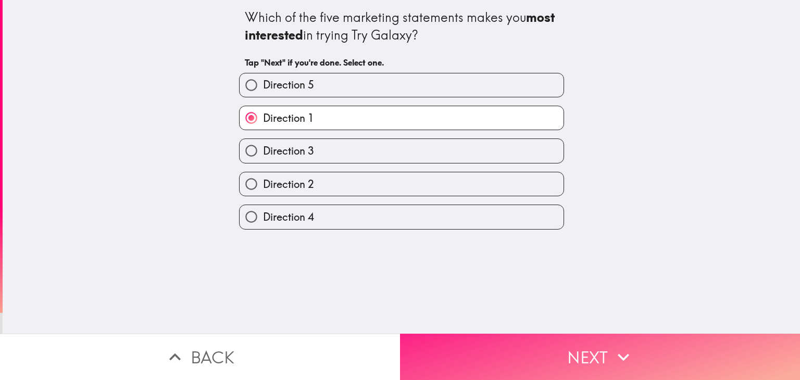
click at [536, 346] on button "Next" at bounding box center [600, 357] width 400 height 46
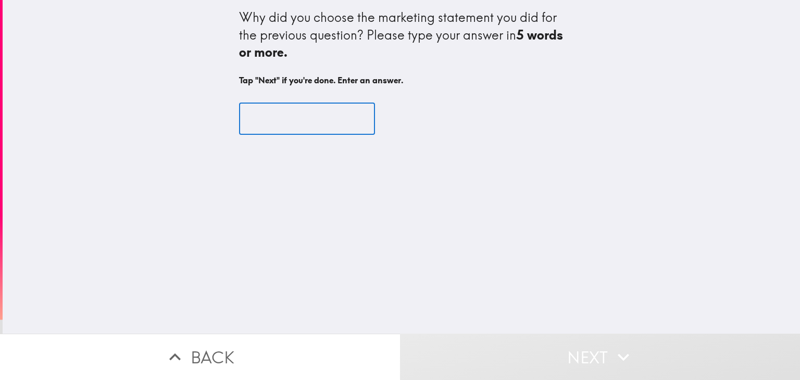
click at [268, 123] on input "text" at bounding box center [307, 119] width 136 height 32
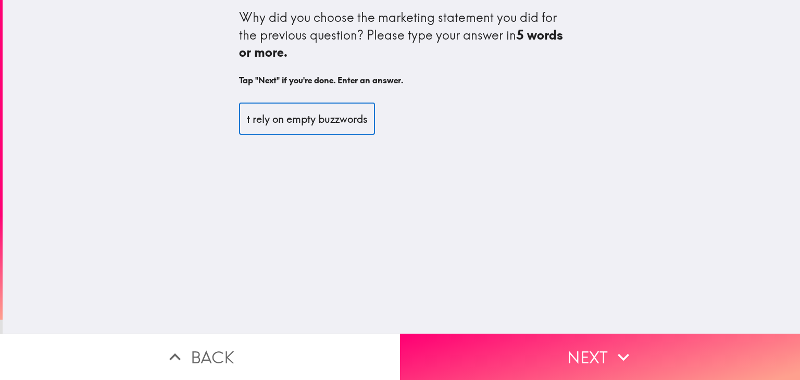
scroll to position [0, 127]
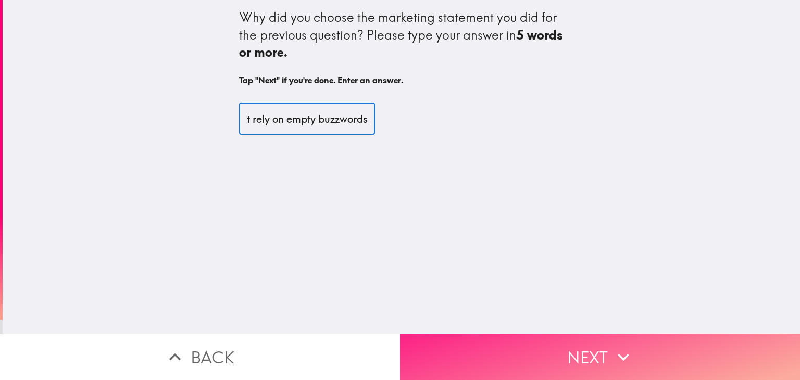
type input "it was relatable and didn't rely on empty buzzwords"
click at [576, 361] on button "Next" at bounding box center [600, 357] width 400 height 46
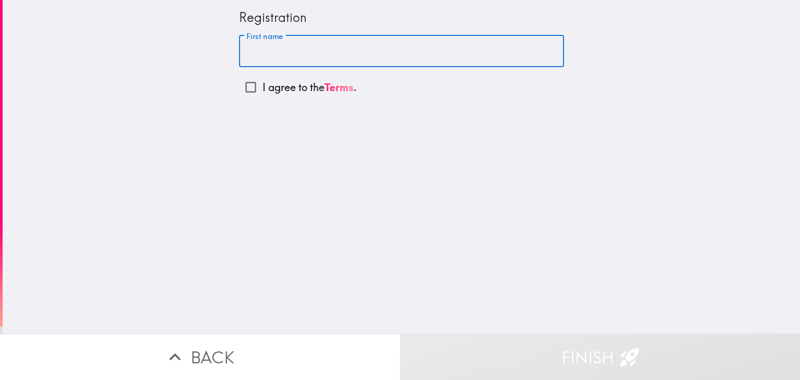
click at [343, 45] on input "First name" at bounding box center [401, 51] width 325 height 32
type input "[PERSON_NAME]"
click at [107, 138] on div "Registration First name [PERSON_NAME] First name I agree to the Terms ." at bounding box center [402, 167] width 798 height 334
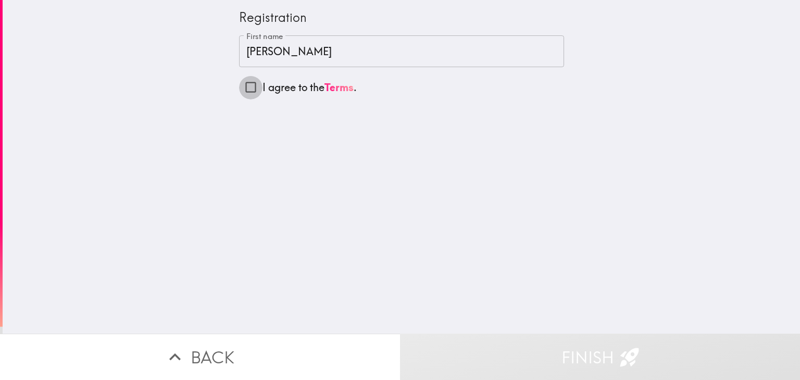
click at [240, 94] on input "I agree to the Terms ." at bounding box center [250, 87] width 23 height 23
checkbox input "true"
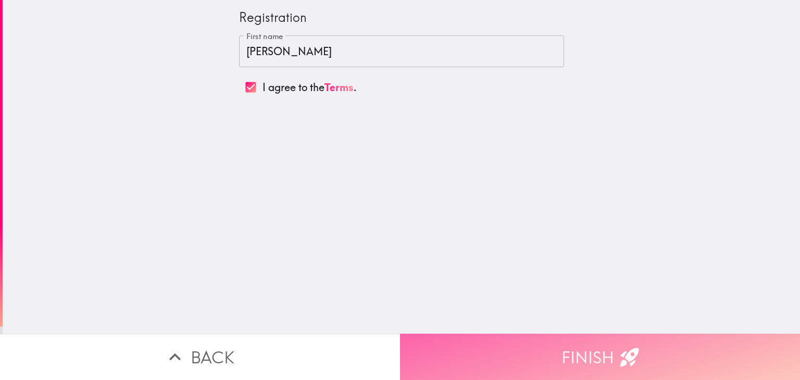
click at [540, 357] on button "Finish" at bounding box center [600, 357] width 400 height 46
